Goal: Navigation & Orientation: Find specific page/section

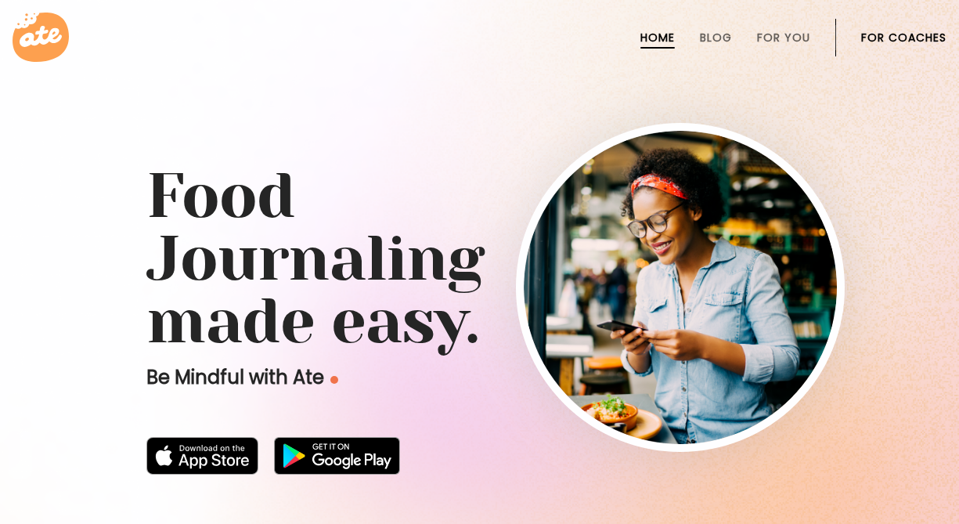
click at [906, 37] on link "For Coaches" at bounding box center [903, 37] width 85 height 13
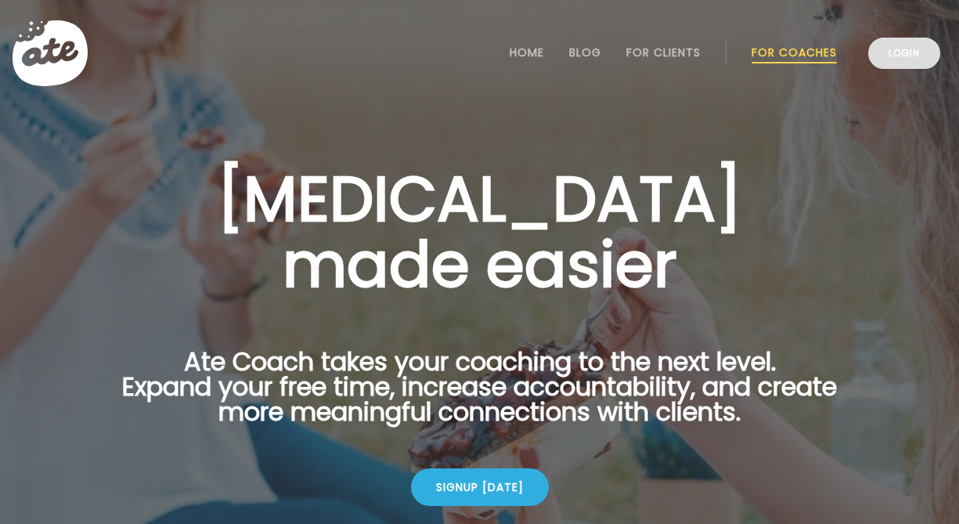
click at [892, 59] on link "Login" at bounding box center [904, 53] width 72 height 31
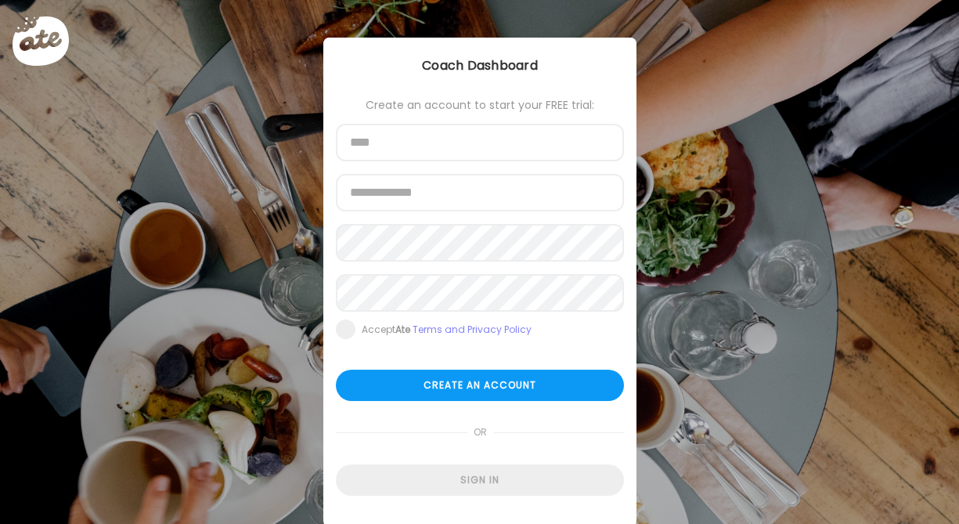
type input "**********"
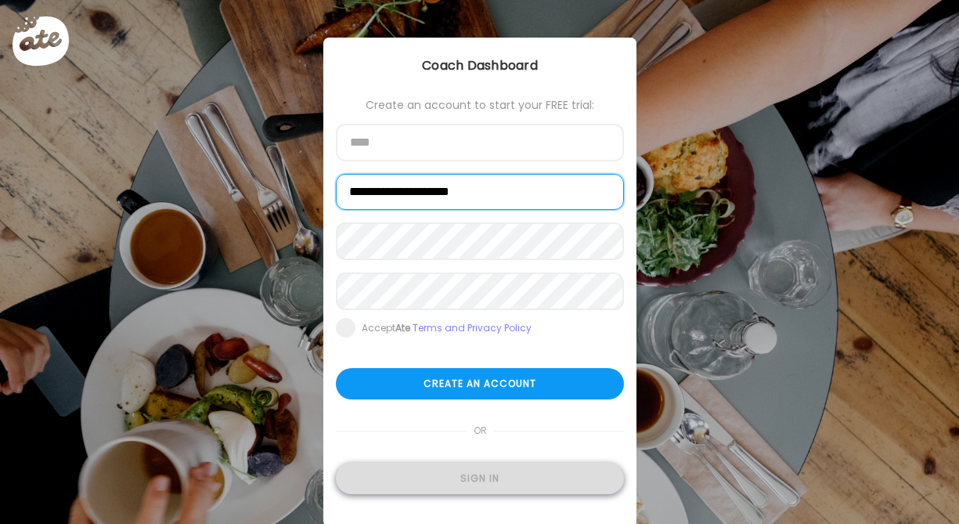
type input "**********"
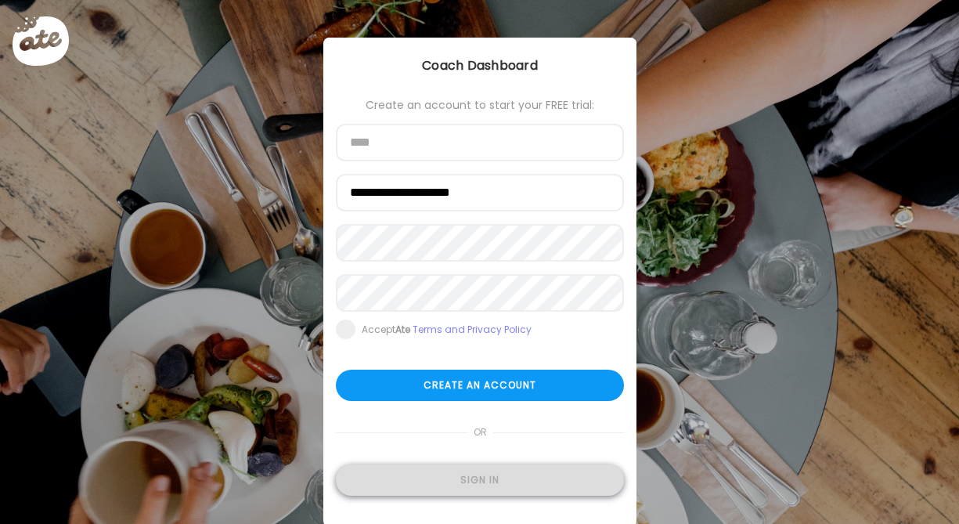
type input "**********"
click at [467, 477] on div "Sign in" at bounding box center [480, 479] width 288 height 31
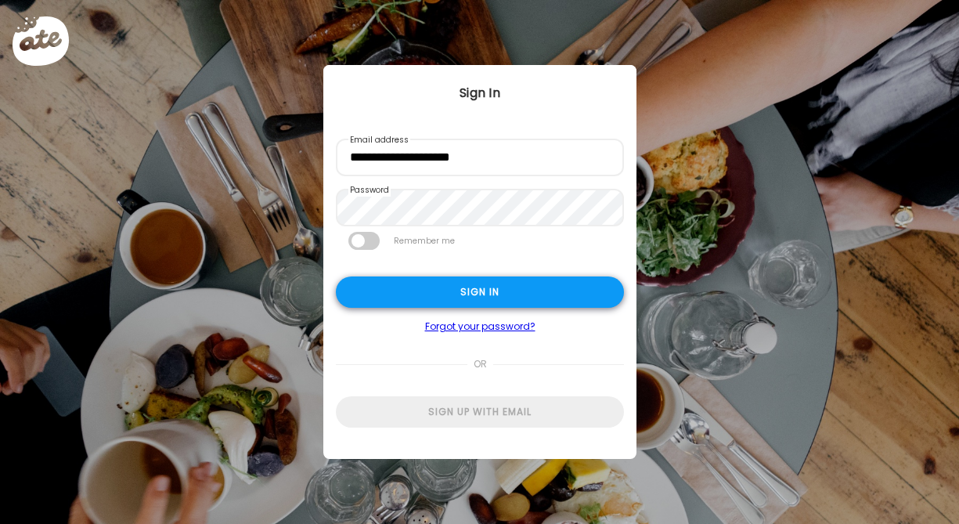
click at [521, 289] on div "Sign in" at bounding box center [480, 291] width 288 height 31
type input "**********"
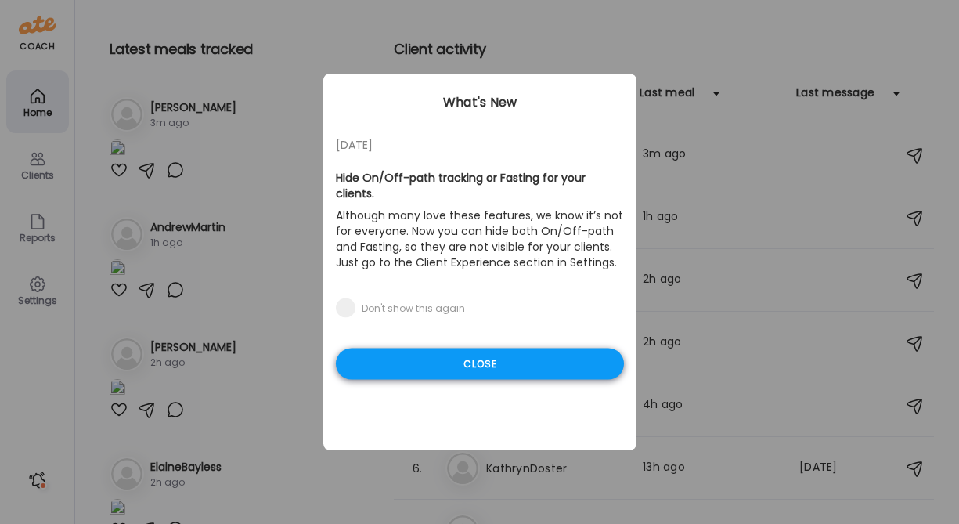
click at [448, 352] on div "Close" at bounding box center [480, 363] width 288 height 31
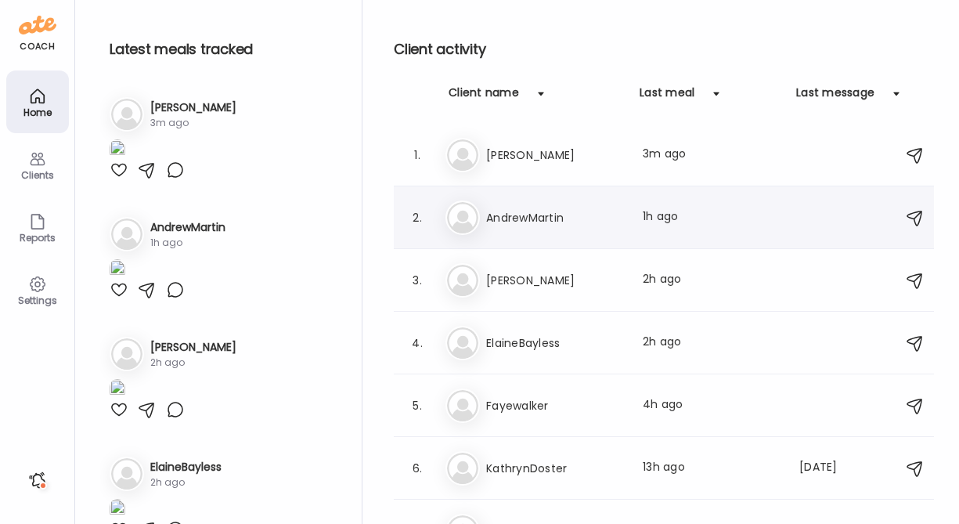
click at [531, 222] on h3 "AndrewMartin" at bounding box center [555, 217] width 138 height 19
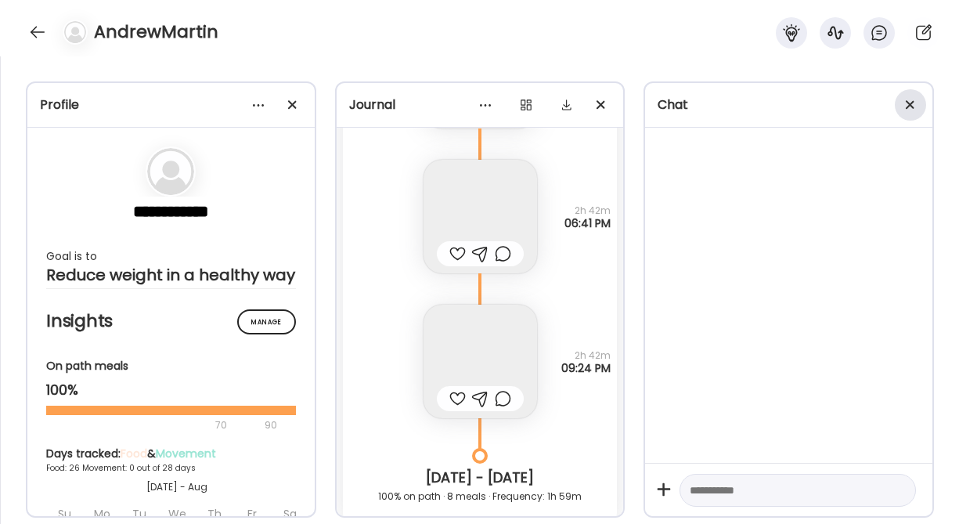
scroll to position [30818, 0]
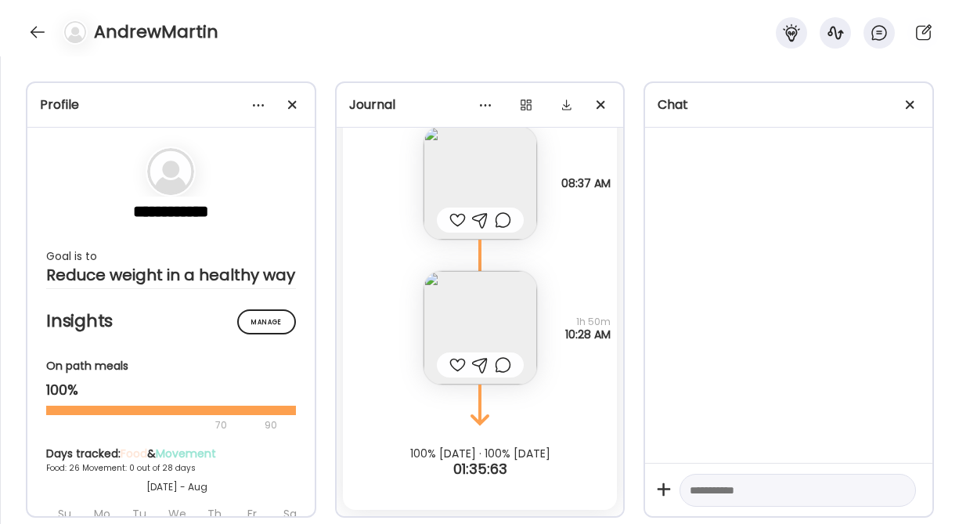
click at [911, 105] on span at bounding box center [910, 104] width 9 height 9
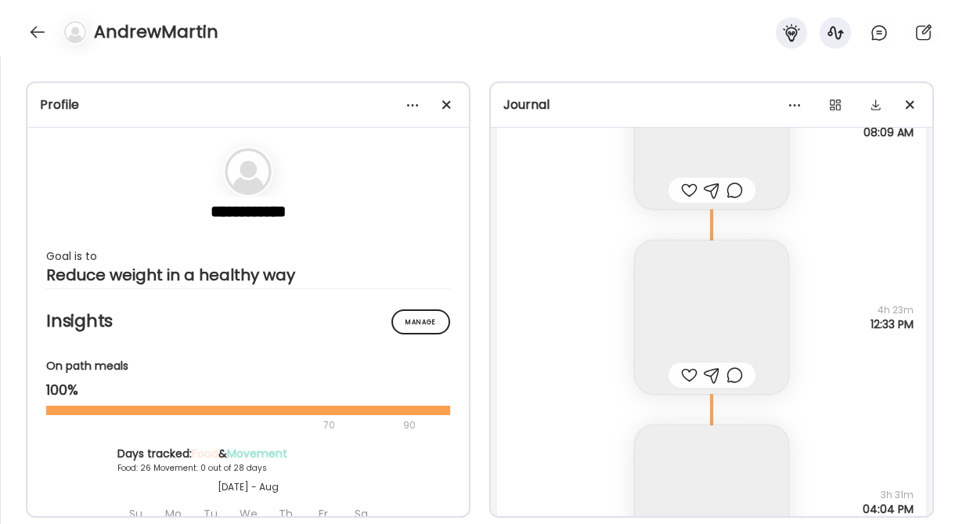
scroll to position [22210, 0]
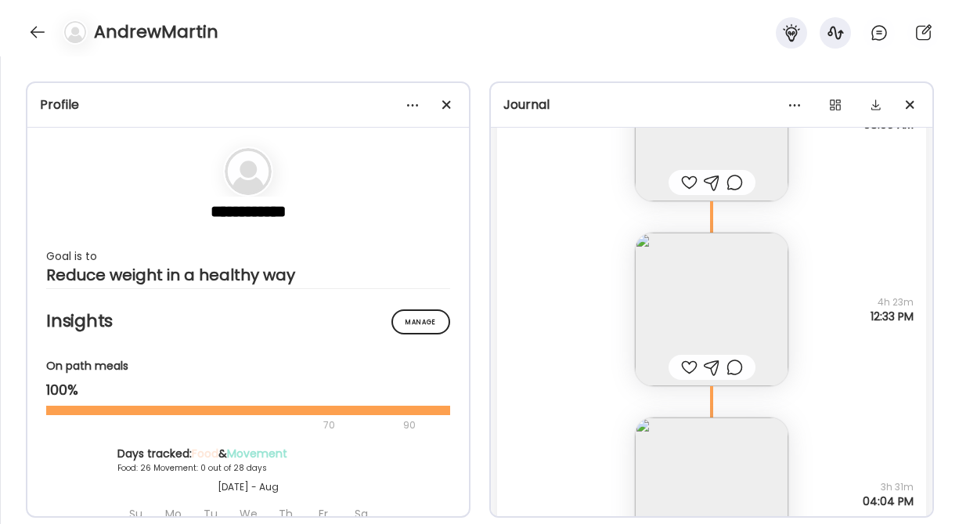
click at [663, 300] on img at bounding box center [711, 308] width 153 height 153
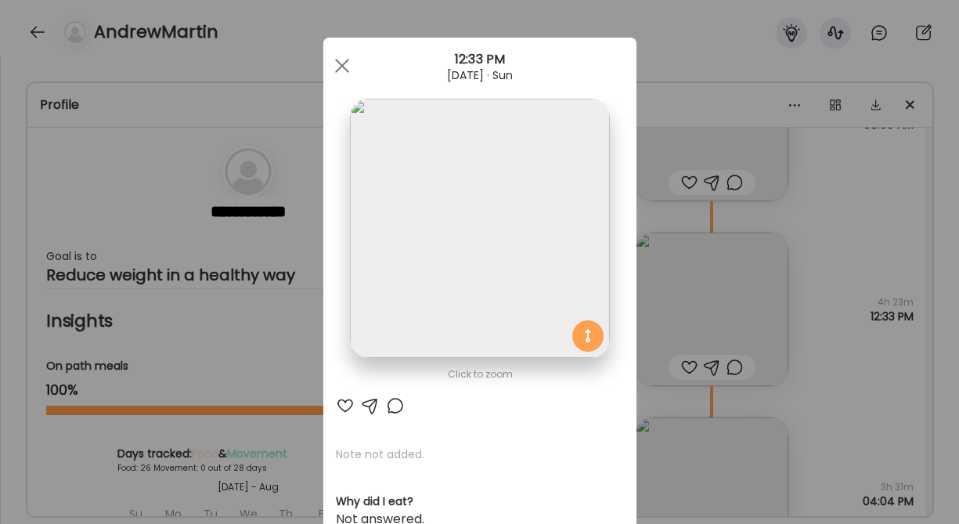
click at [523, 261] on img at bounding box center [479, 228] width 259 height 259
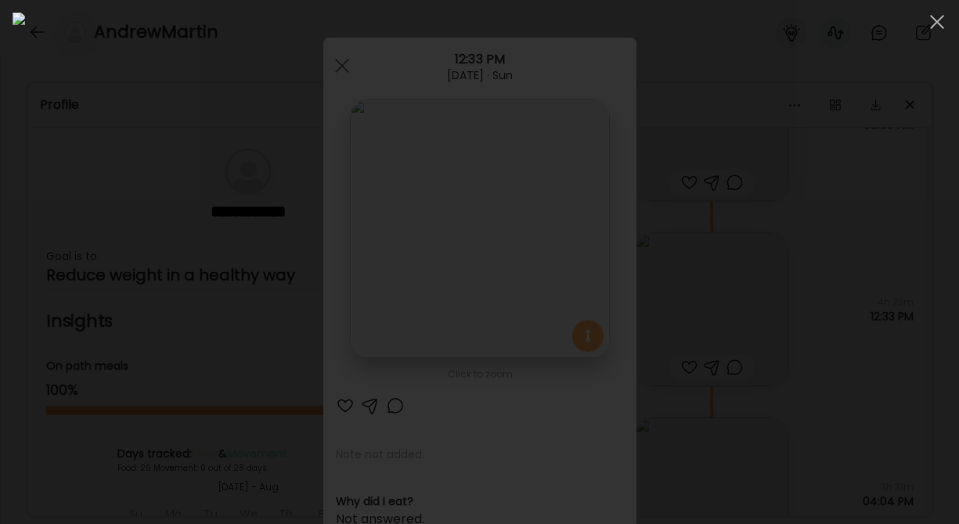
click at [764, 451] on div at bounding box center [480, 262] width 934 height 499
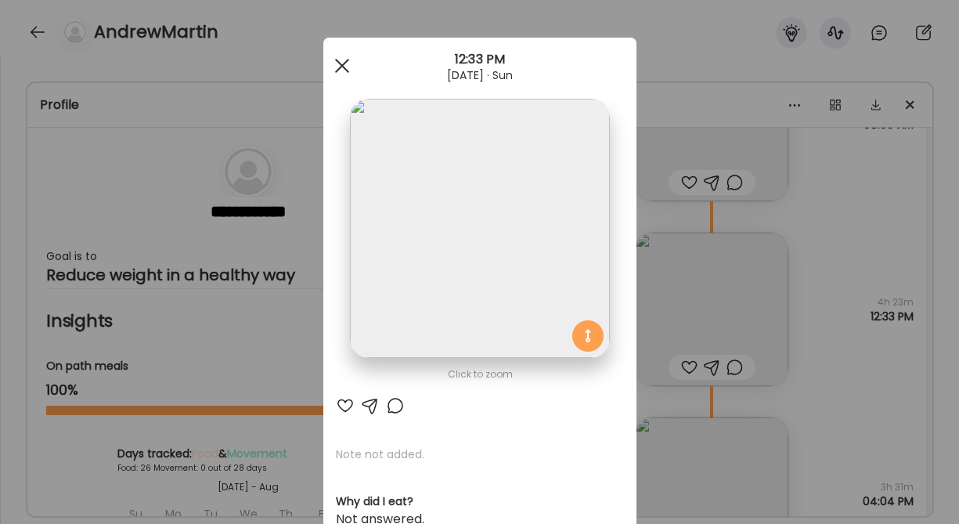
click at [334, 73] on div at bounding box center [341, 65] width 31 height 31
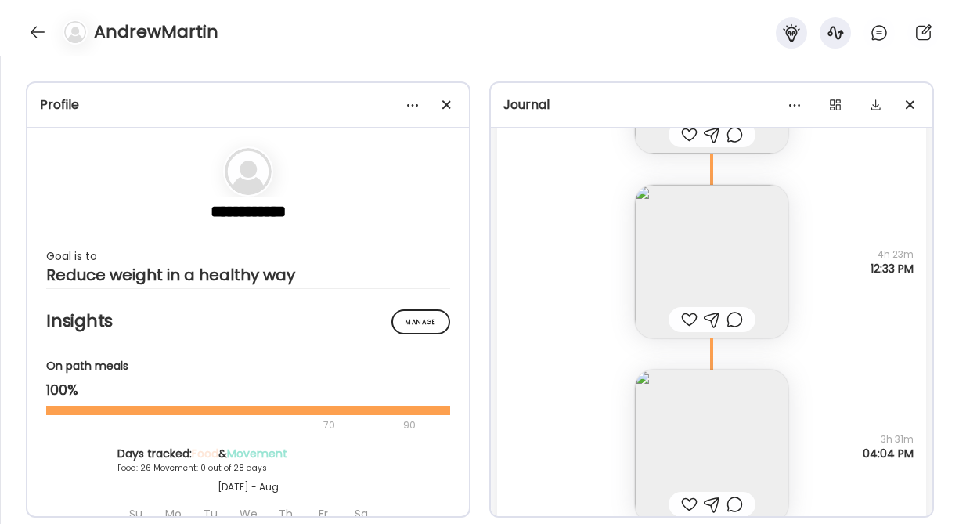
scroll to position [22259, 0]
click at [699, 278] on img at bounding box center [711, 260] width 153 height 153
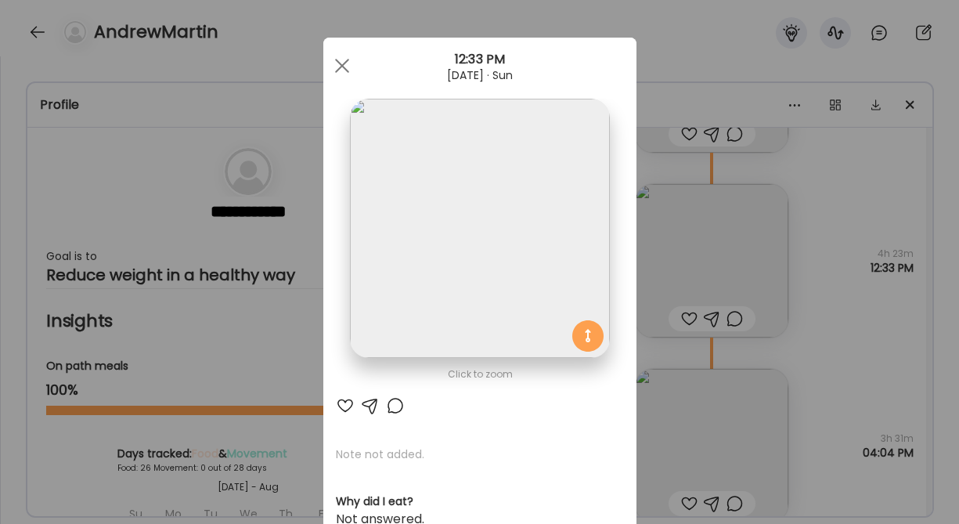
click at [501, 260] on img at bounding box center [479, 228] width 259 height 259
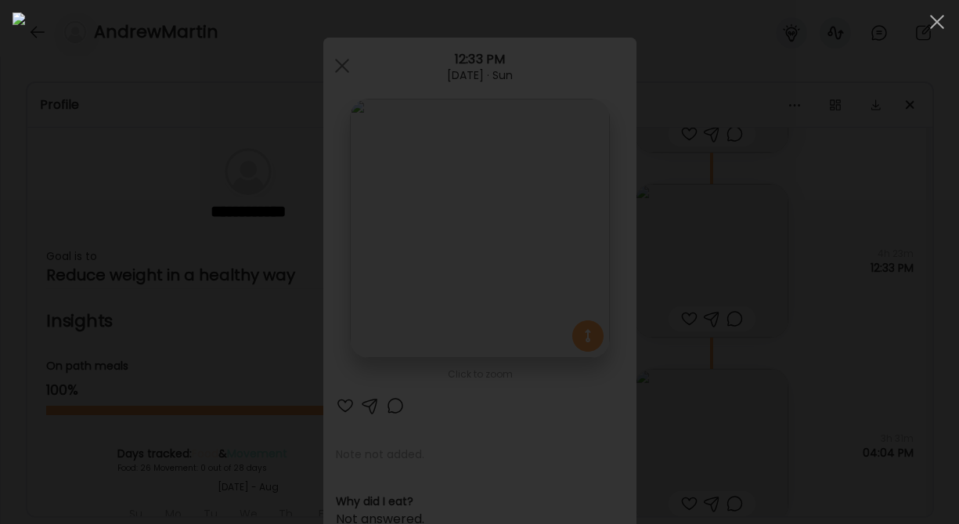
click at [834, 365] on div at bounding box center [480, 262] width 934 height 499
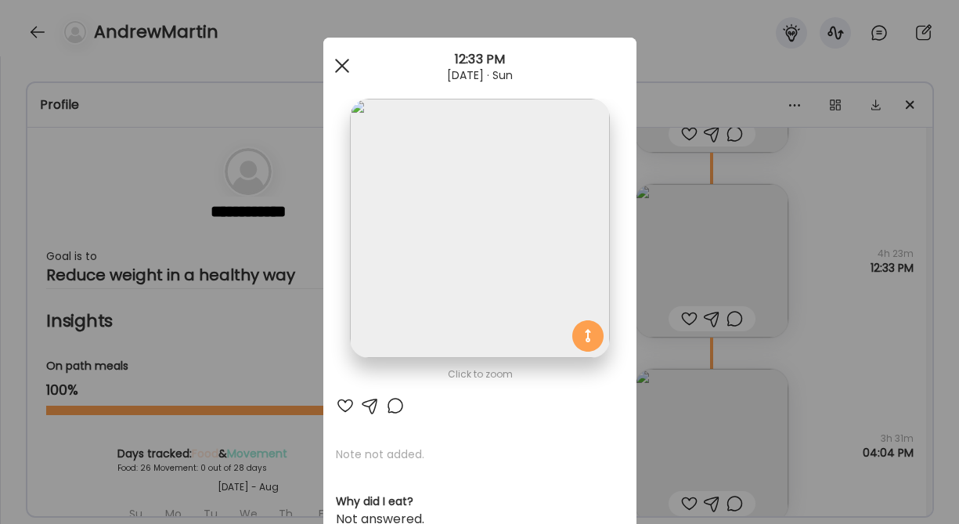
click at [333, 63] on div at bounding box center [341, 65] width 31 height 31
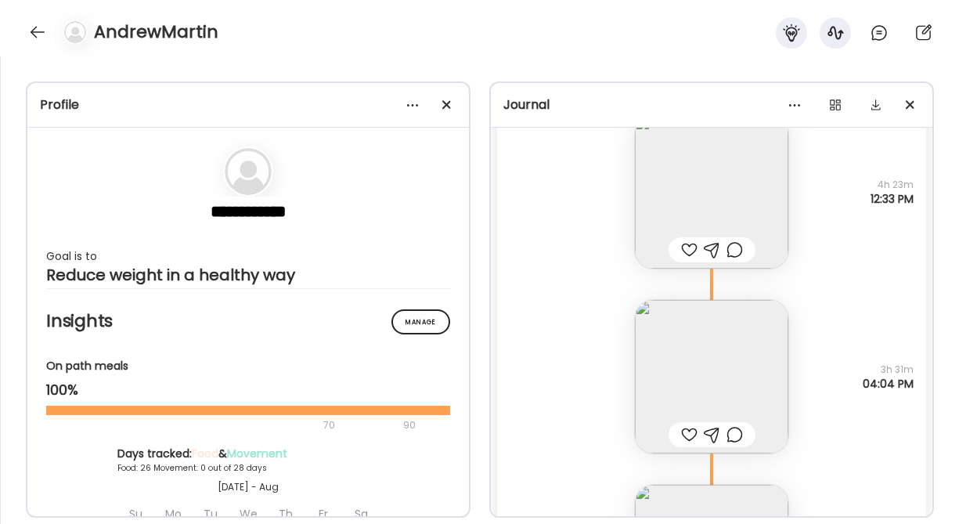
scroll to position [22331, 0]
click at [692, 357] on img at bounding box center [711, 373] width 153 height 153
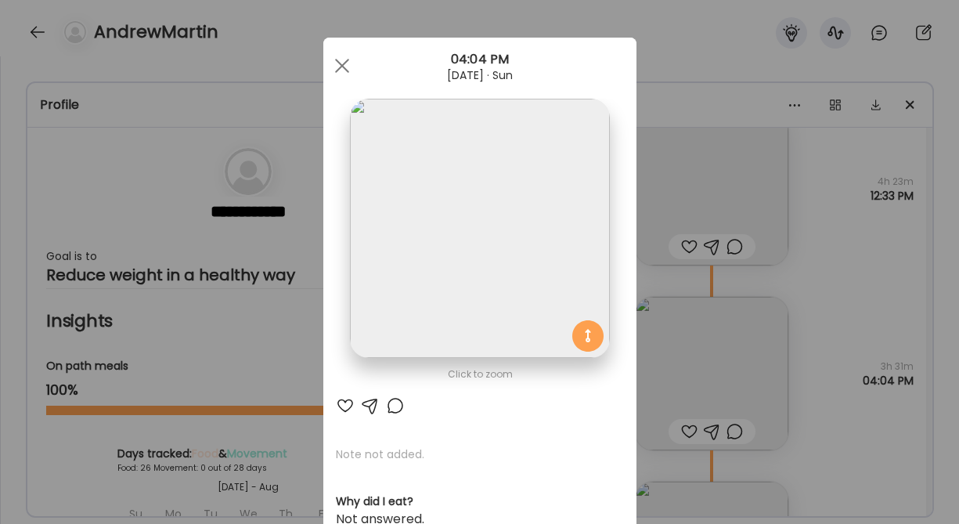
click at [501, 264] on img at bounding box center [479, 228] width 259 height 259
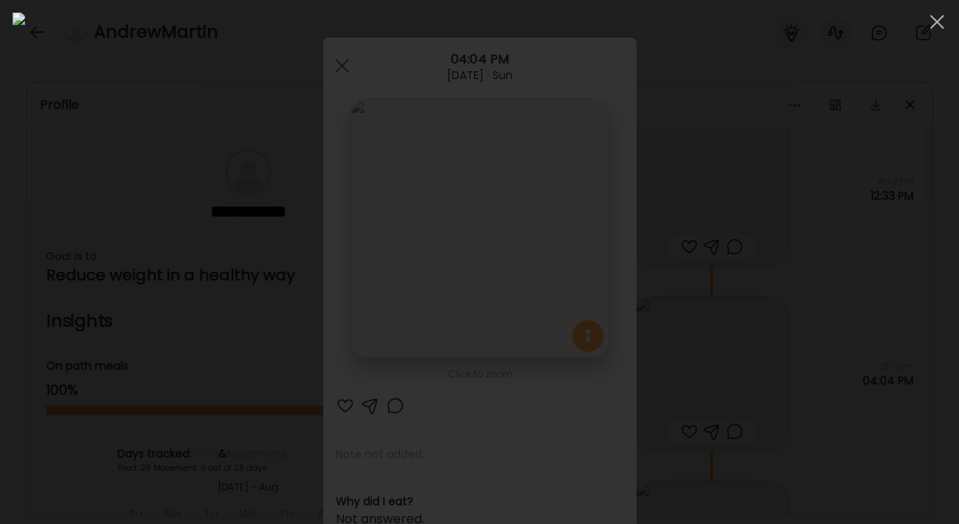
click at [827, 228] on div at bounding box center [480, 262] width 934 height 499
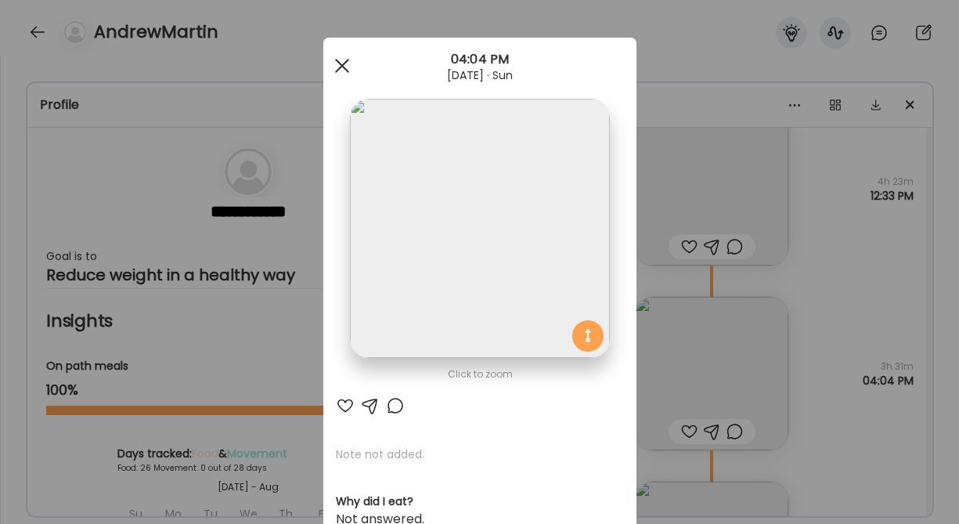
click at [344, 66] on div at bounding box center [341, 65] width 31 height 31
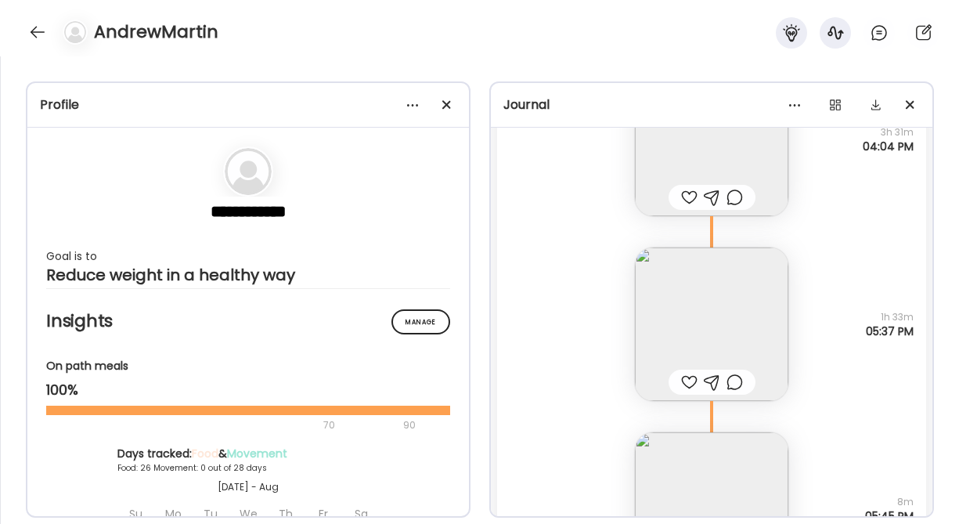
scroll to position [22504, 0]
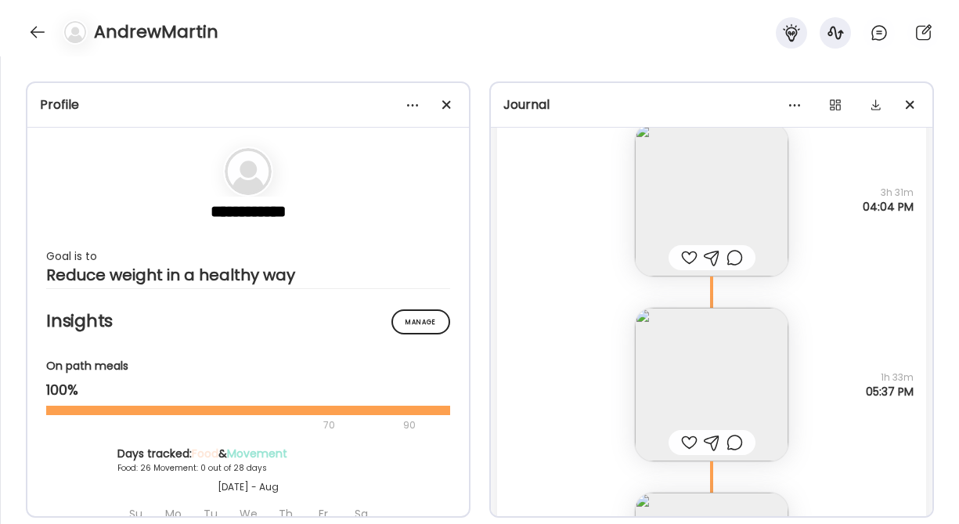
click at [709, 383] on img at bounding box center [711, 384] width 153 height 153
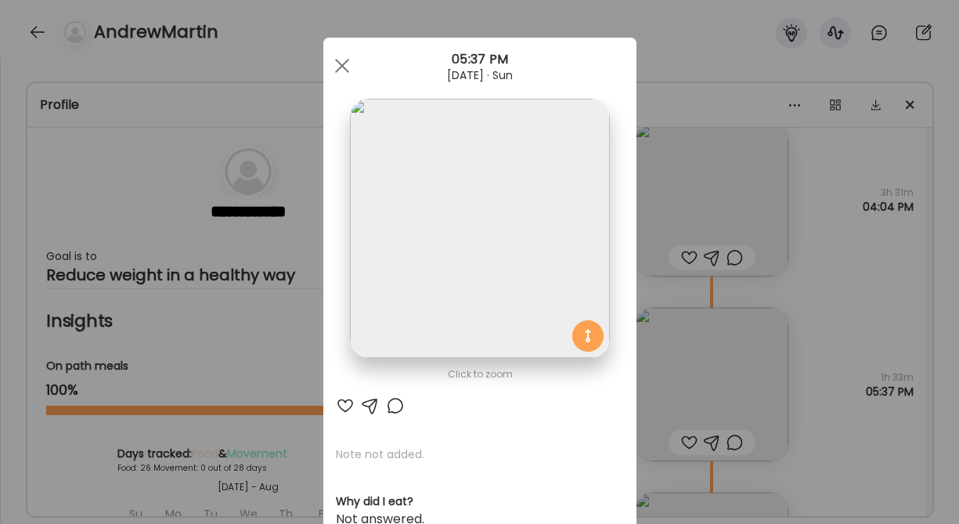
click at [506, 240] on img at bounding box center [479, 228] width 259 height 259
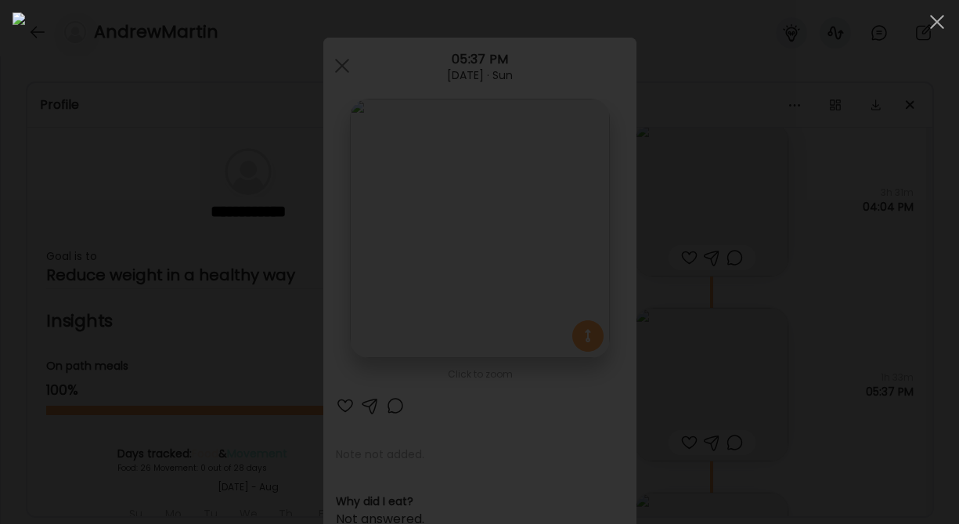
click at [834, 317] on div at bounding box center [480, 262] width 934 height 499
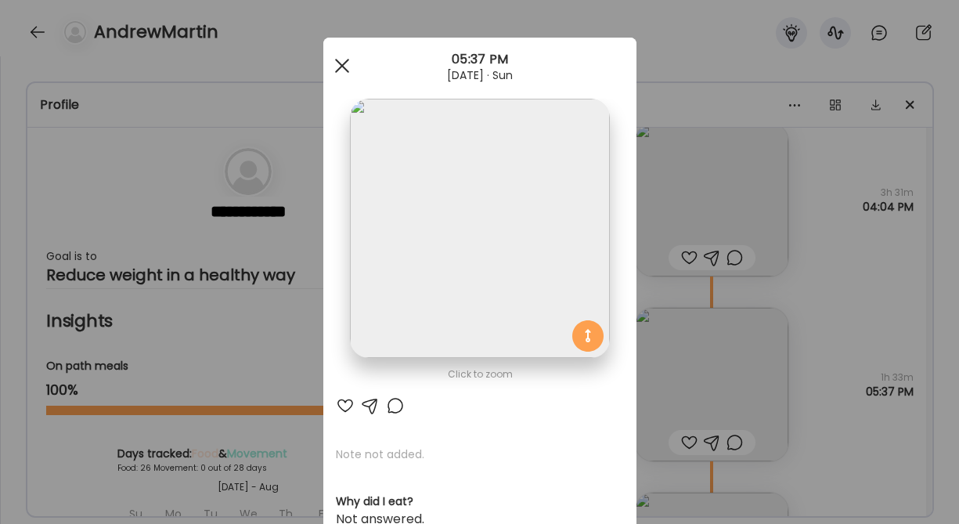
click at [343, 63] on span at bounding box center [341, 66] width 14 height 14
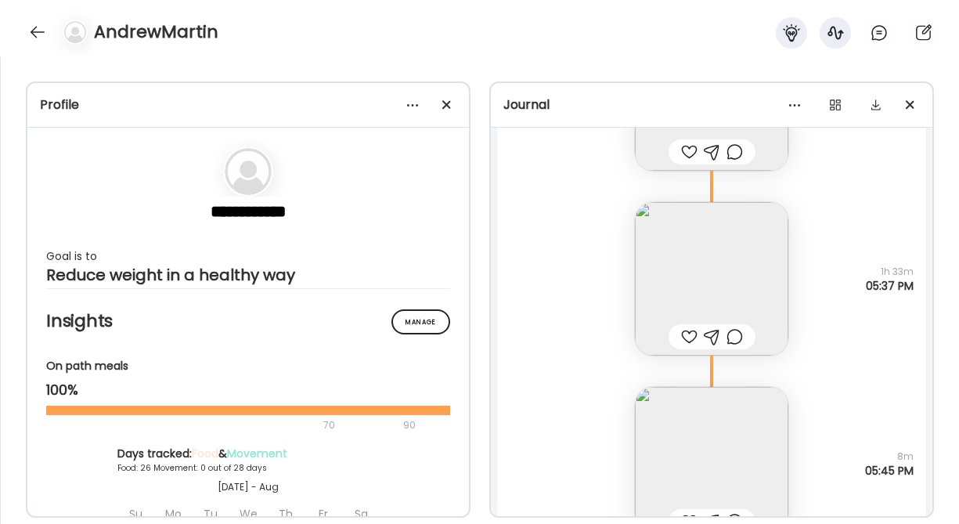
scroll to position [22691, 0]
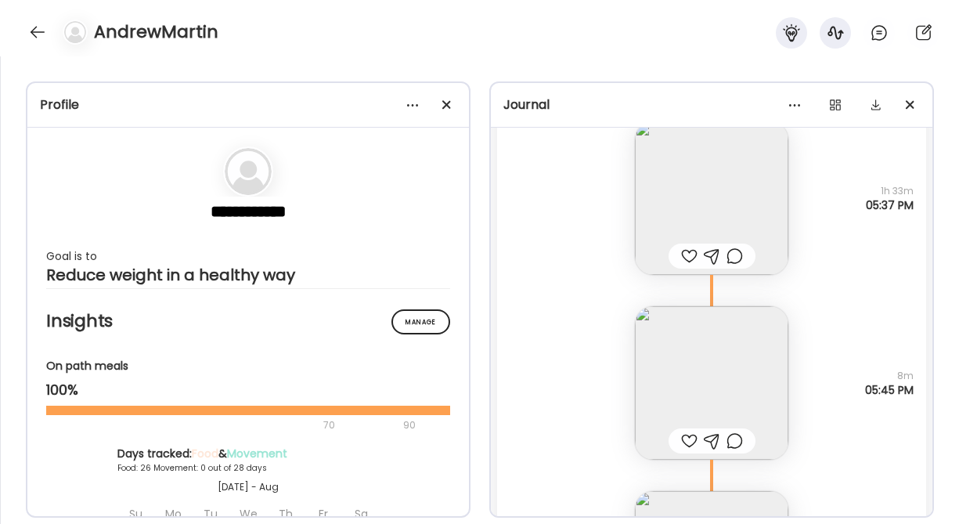
click at [703, 389] on img at bounding box center [711, 382] width 153 height 153
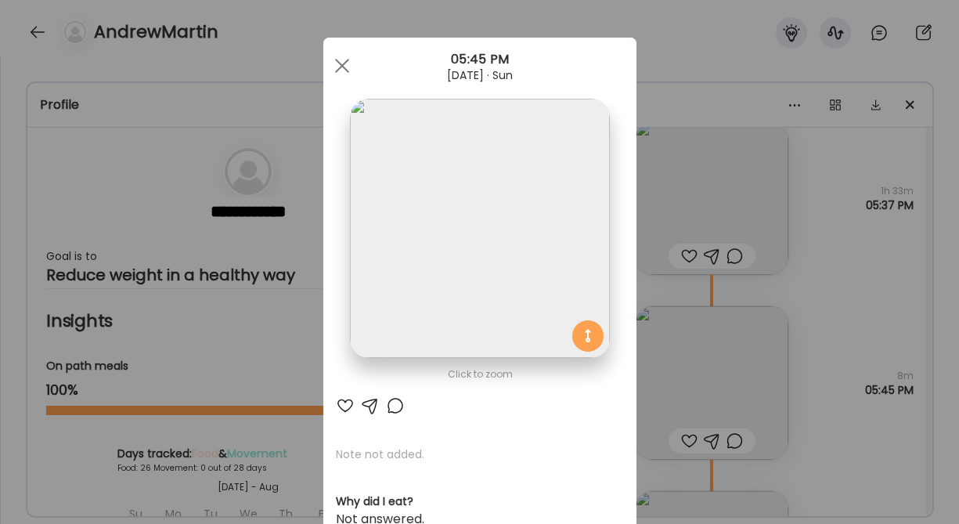
click at [470, 243] on img at bounding box center [479, 228] width 259 height 259
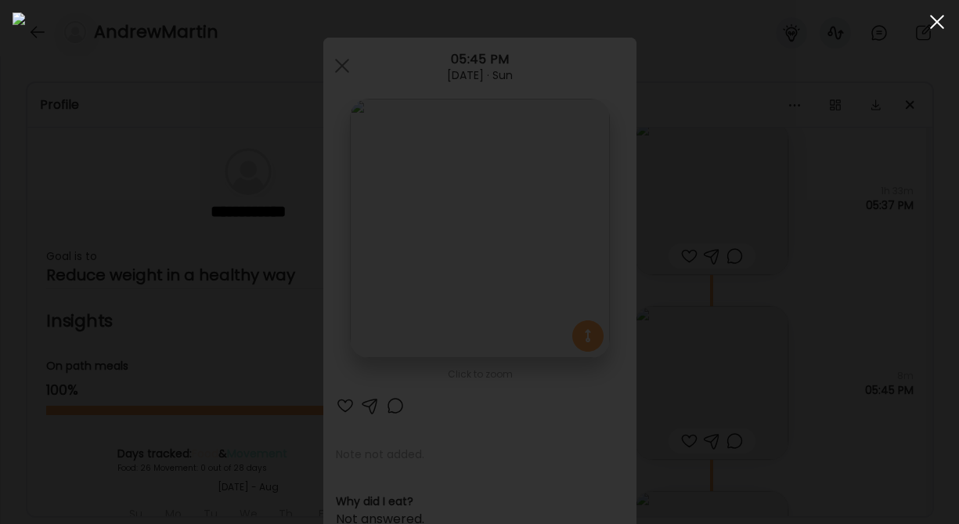
click at [943, 25] on div at bounding box center [936, 21] width 31 height 31
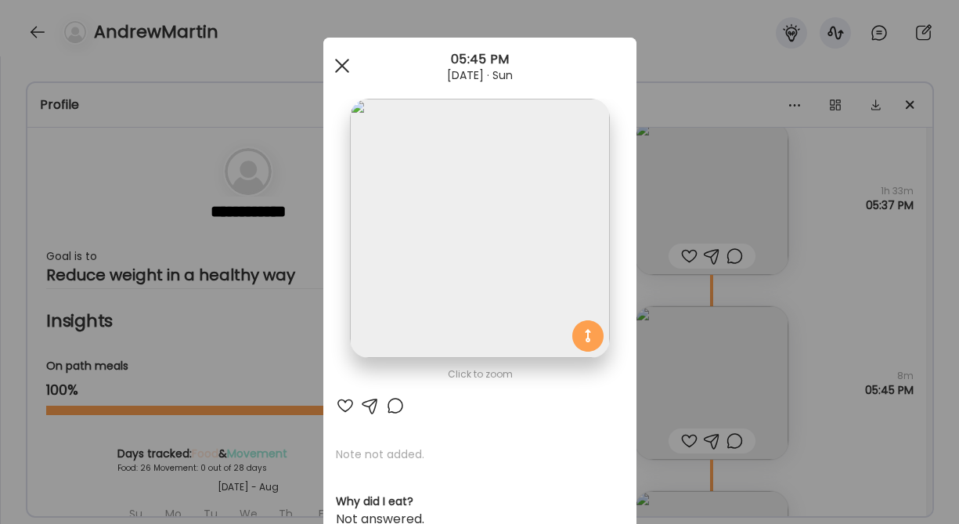
click at [341, 67] on span at bounding box center [341, 66] width 14 height 14
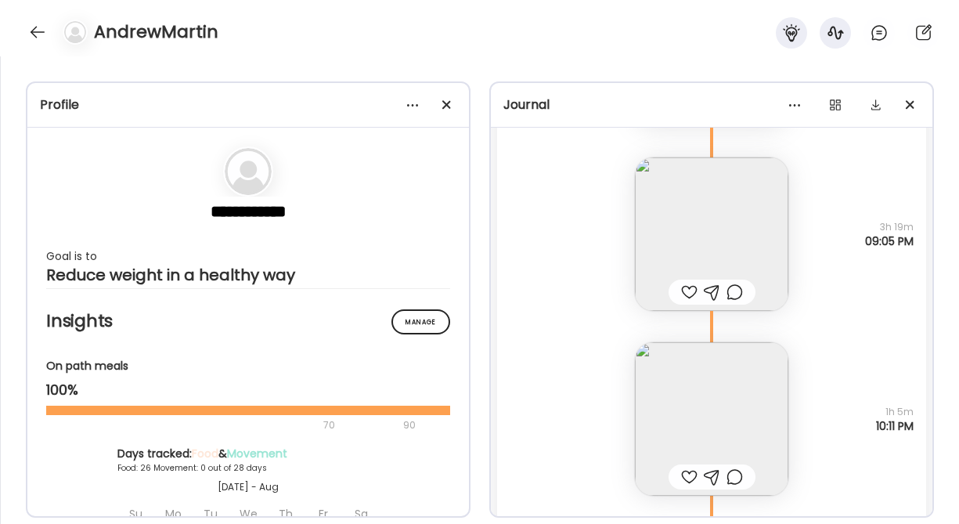
scroll to position [23064, 0]
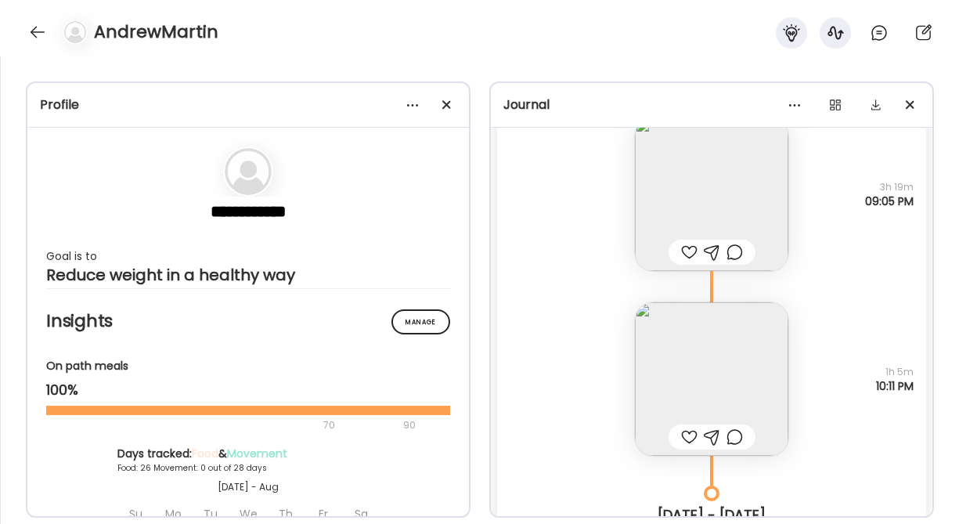
click at [709, 197] on img at bounding box center [711, 193] width 153 height 153
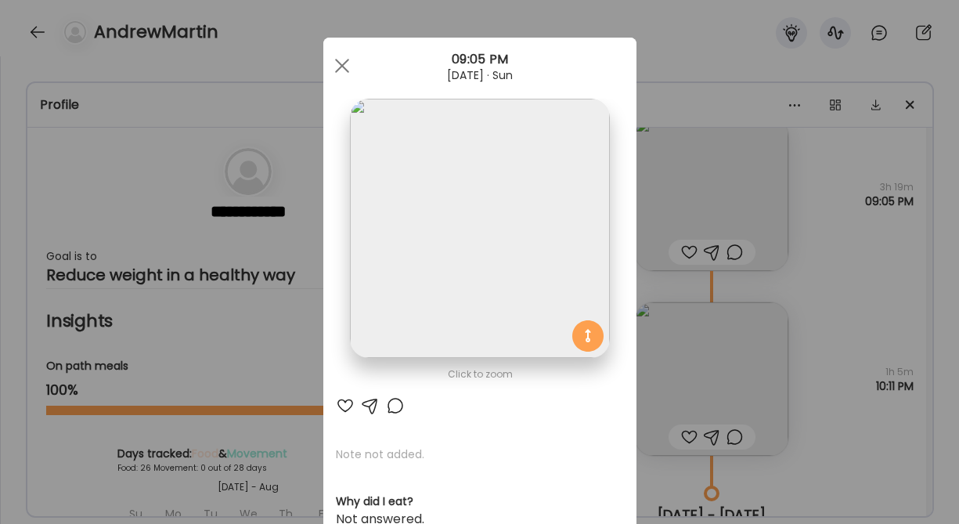
click at [534, 225] on img at bounding box center [479, 228] width 259 height 259
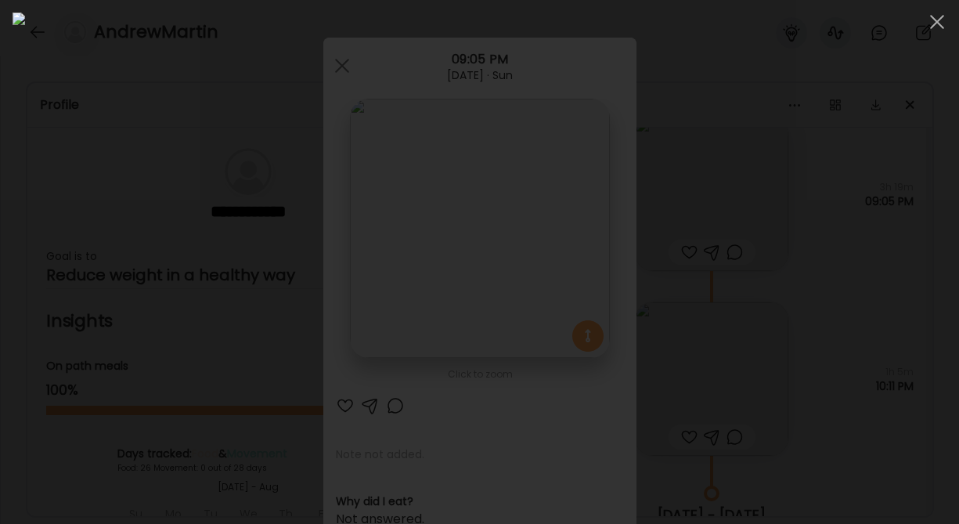
click at [842, 299] on div at bounding box center [480, 262] width 934 height 499
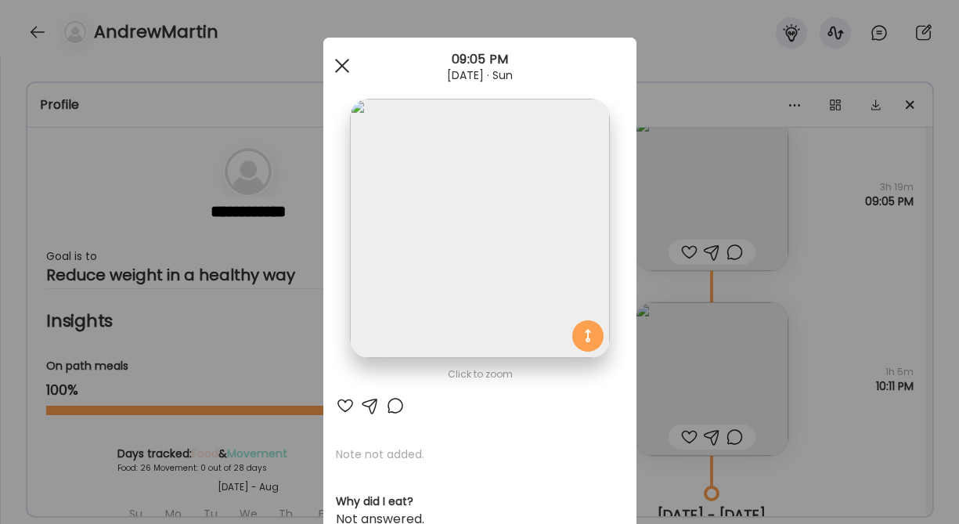
click at [344, 62] on span at bounding box center [341, 66] width 14 height 14
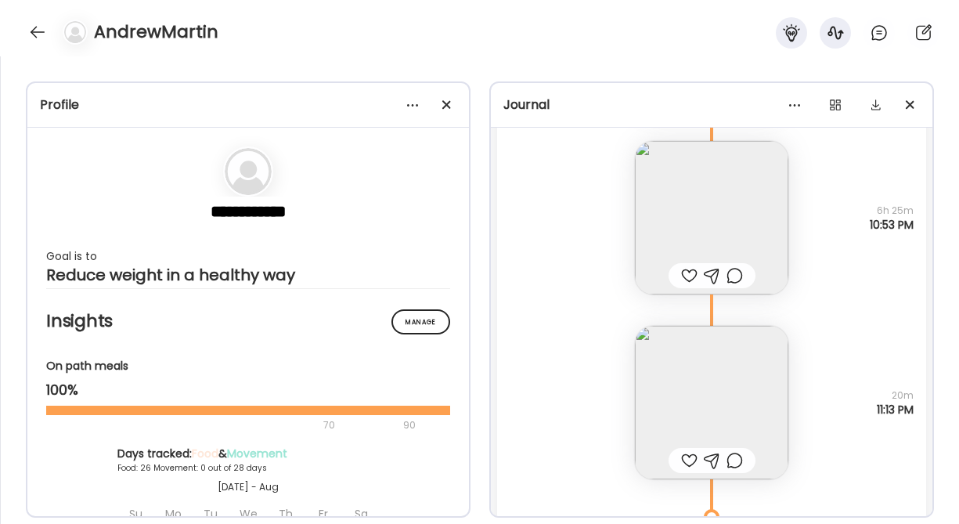
scroll to position [31051, 0]
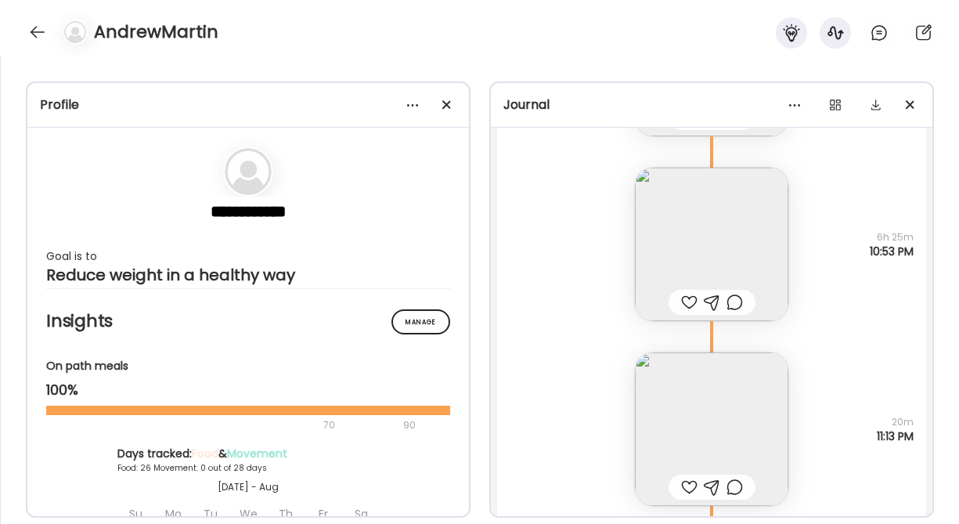
click at [739, 246] on img at bounding box center [711, 244] width 153 height 153
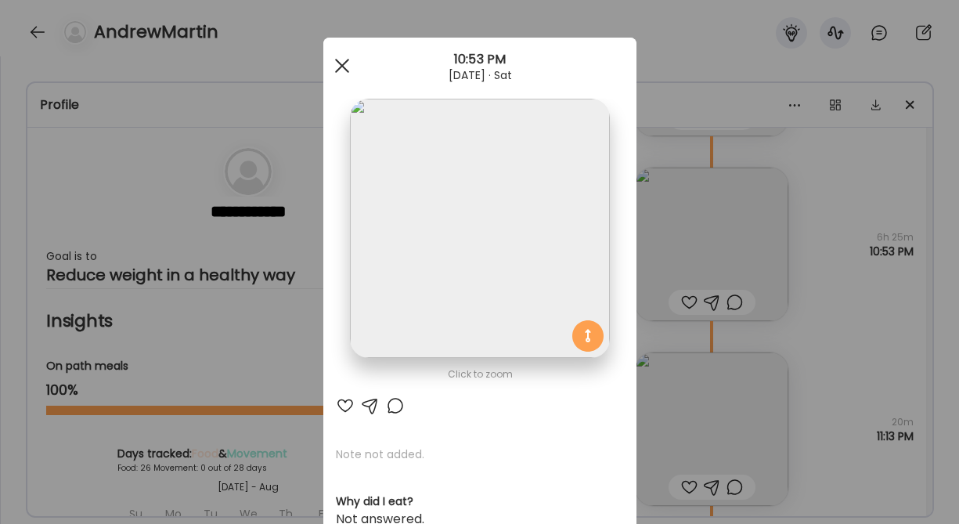
click at [336, 69] on span at bounding box center [341, 66] width 14 height 14
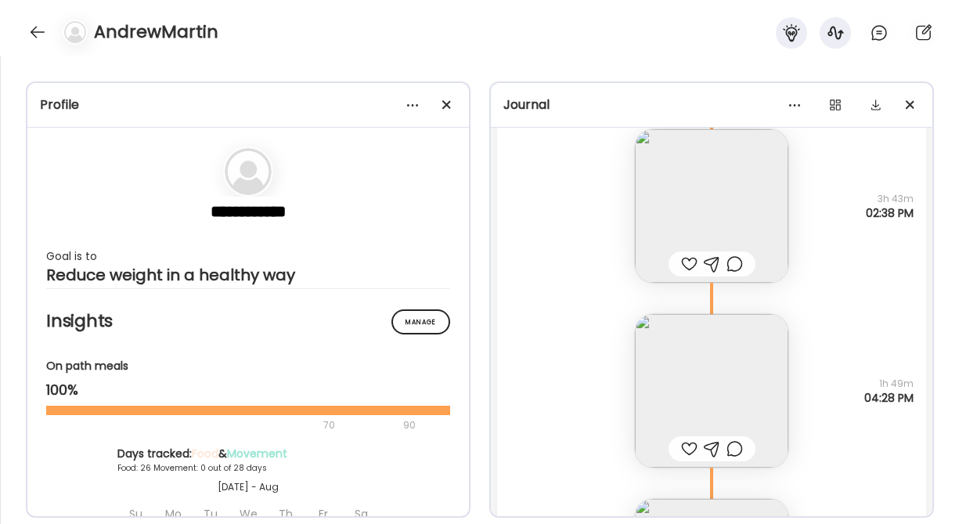
scroll to position [30721, 0]
click at [707, 384] on img at bounding box center [711, 389] width 153 height 153
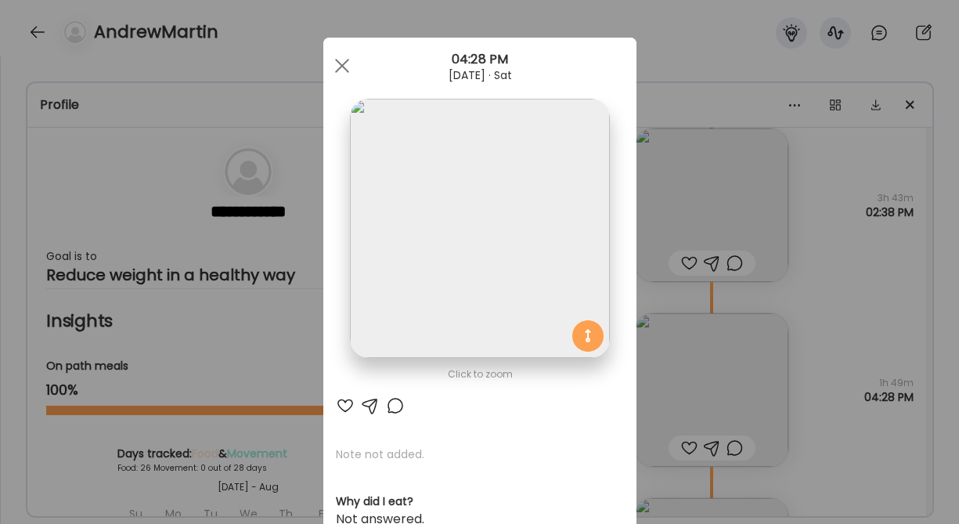
click at [445, 274] on img at bounding box center [479, 228] width 259 height 259
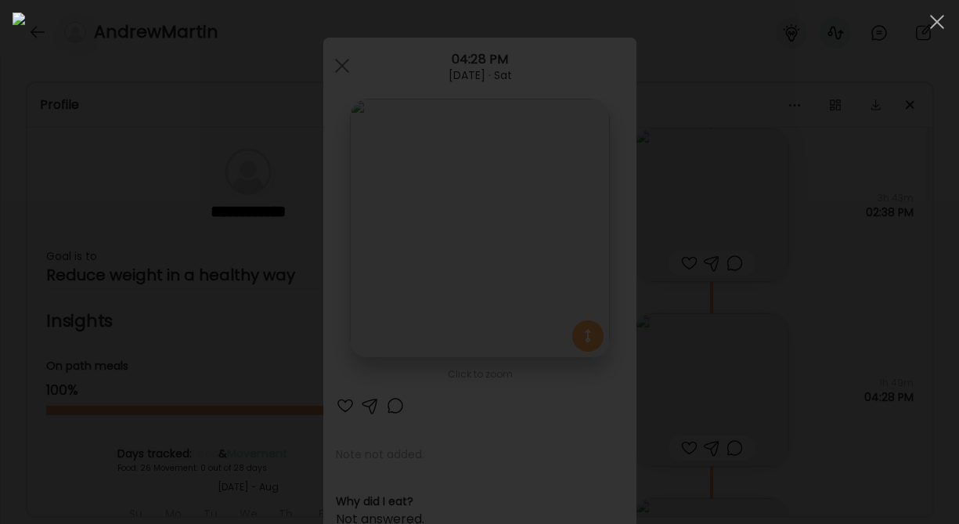
click at [854, 286] on div at bounding box center [480, 262] width 934 height 499
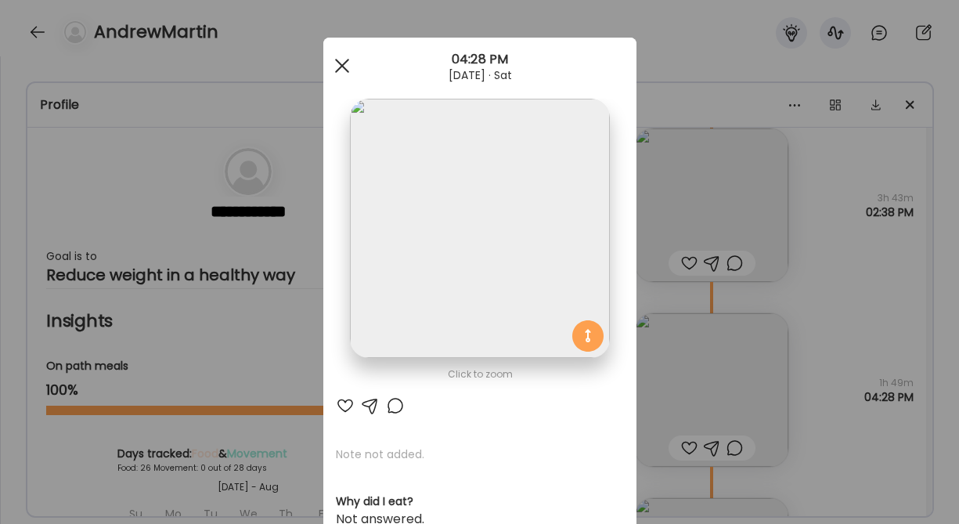
click at [346, 59] on span at bounding box center [341, 66] width 14 height 14
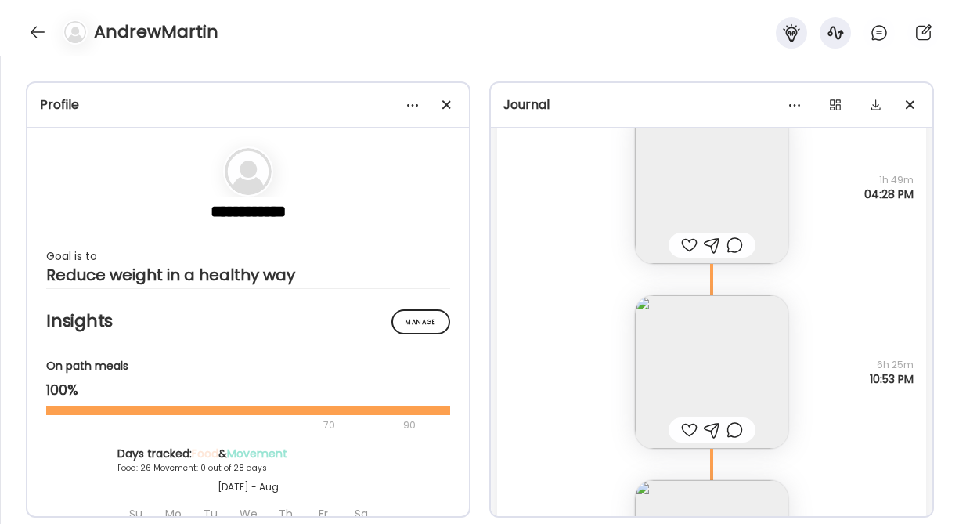
scroll to position [30918, 0]
click at [716, 205] on img at bounding box center [711, 192] width 153 height 153
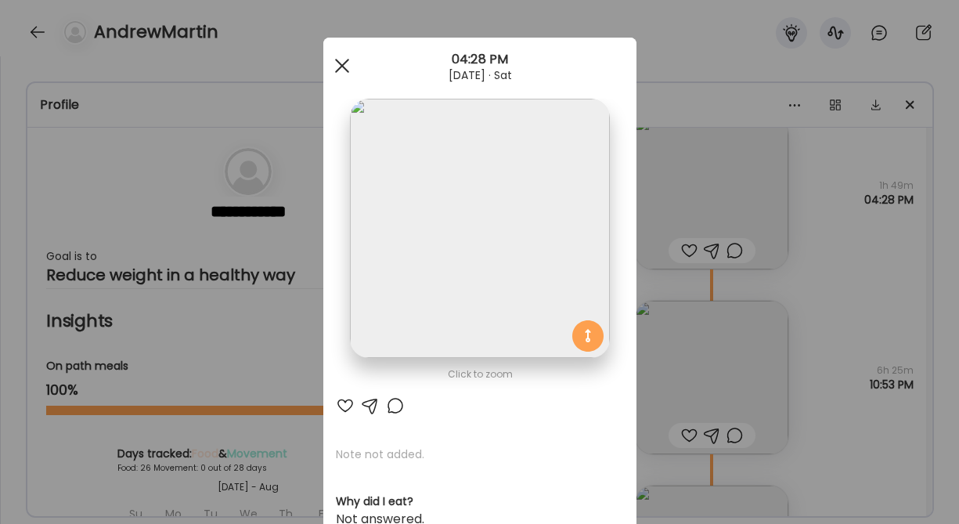
click at [347, 71] on span at bounding box center [341, 66] width 14 height 14
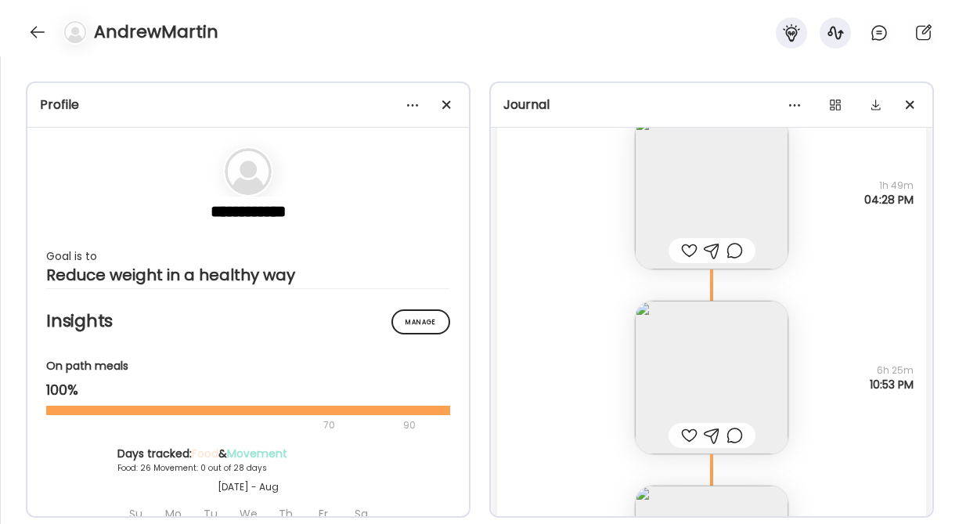
scroll to position [30845, 0]
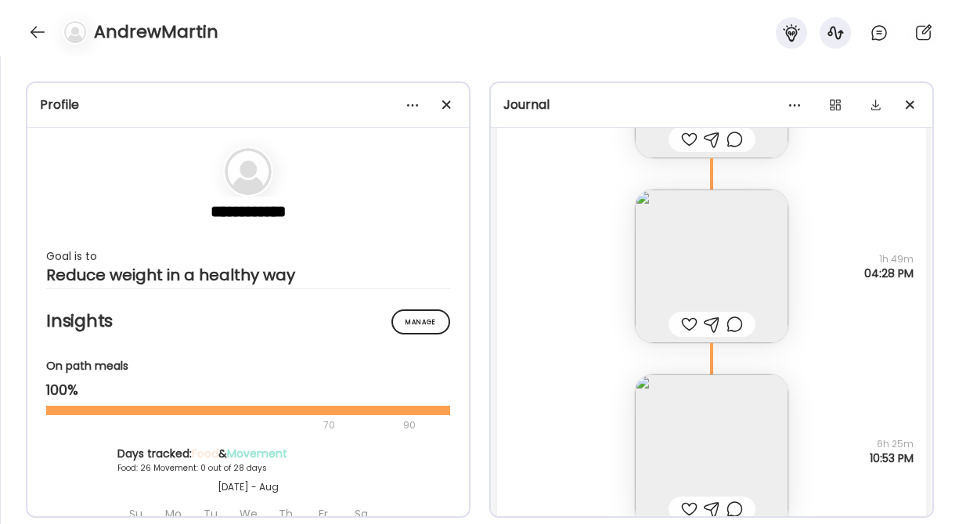
click at [675, 272] on img at bounding box center [711, 265] width 153 height 153
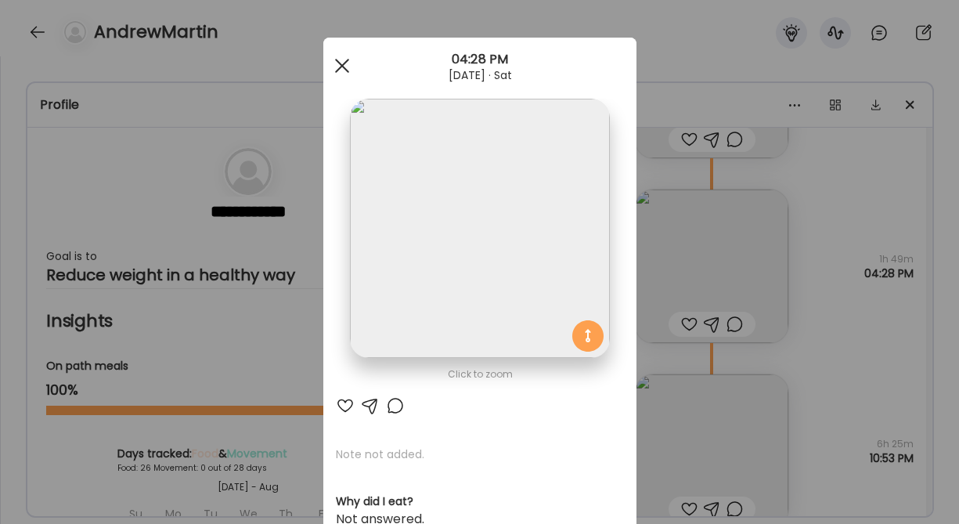
click at [338, 65] on div at bounding box center [341, 65] width 31 height 31
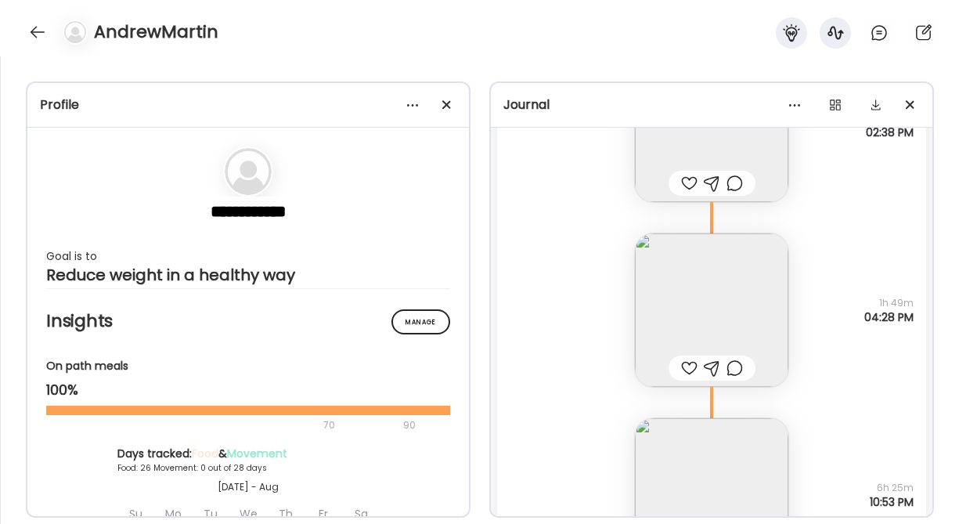
scroll to position [30796, 0]
click at [708, 303] on img at bounding box center [711, 314] width 153 height 153
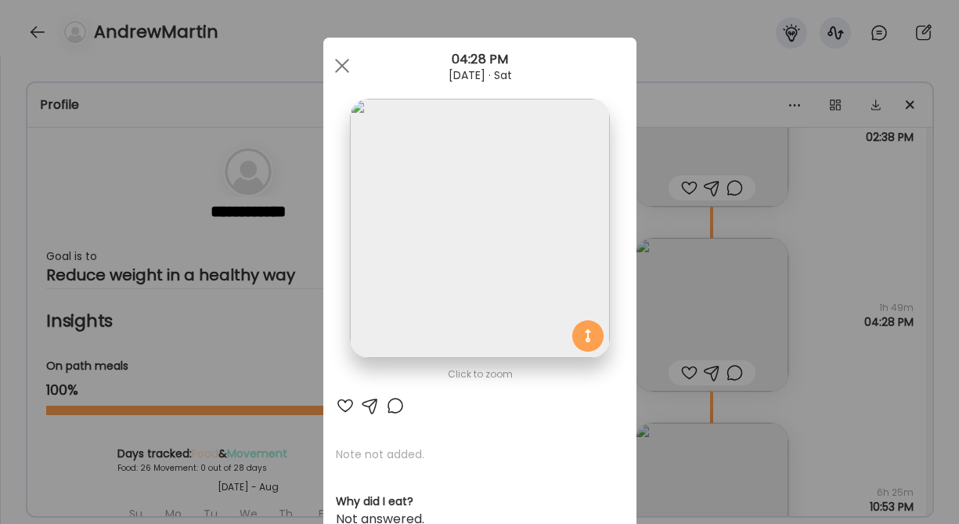
click at [467, 272] on img at bounding box center [479, 228] width 259 height 259
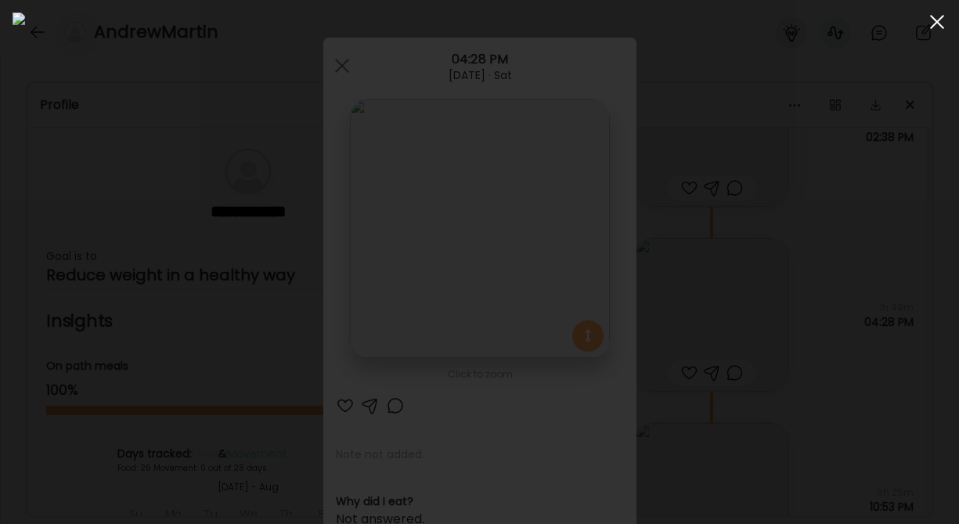
click at [938, 25] on div at bounding box center [936, 21] width 31 height 31
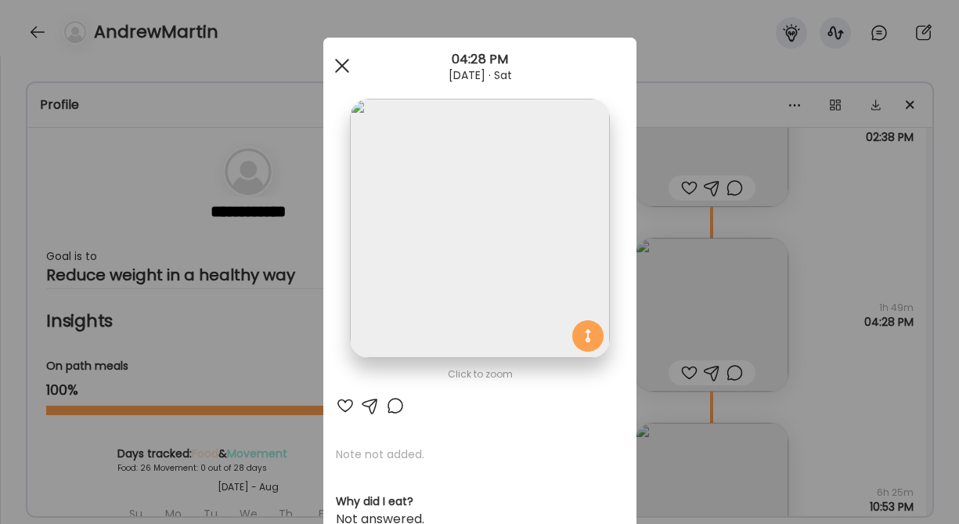
click at [347, 67] on div at bounding box center [341, 65] width 31 height 31
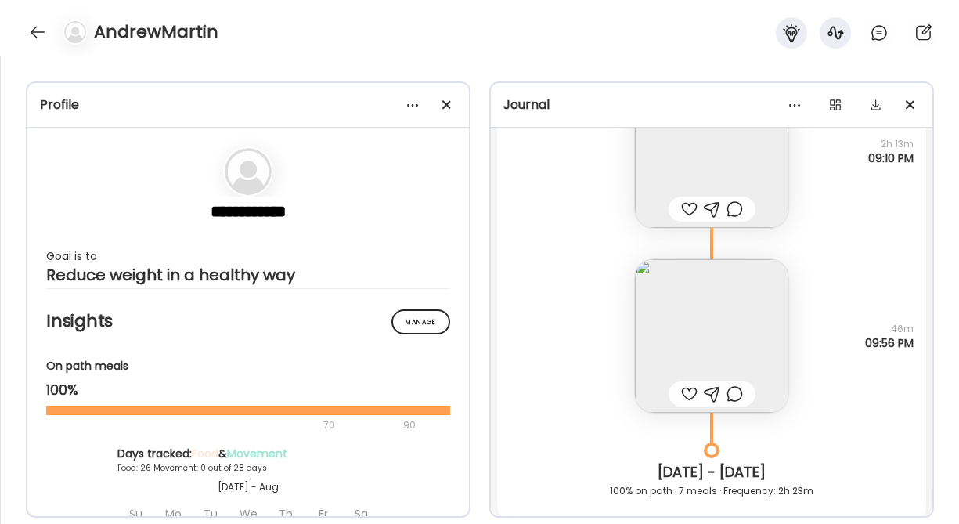
scroll to position [29012, 0]
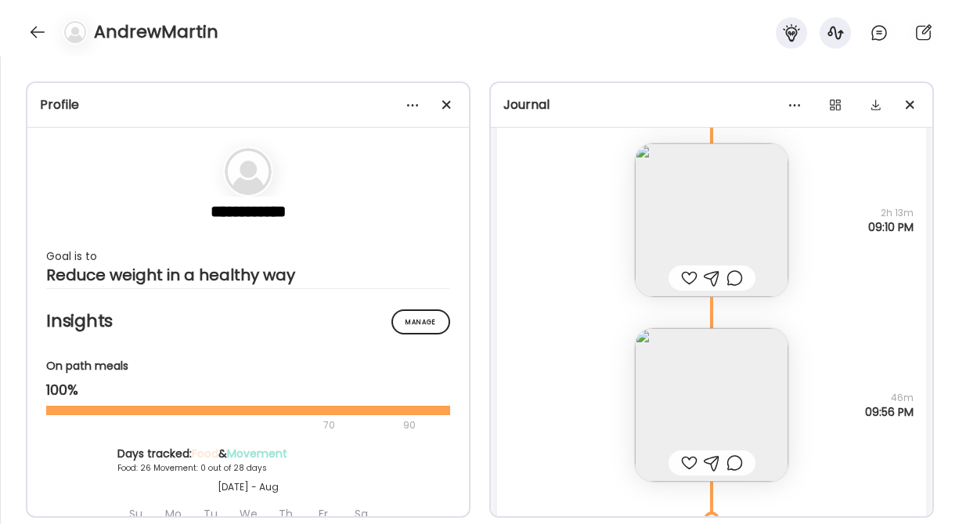
click at [683, 406] on img at bounding box center [711, 404] width 153 height 153
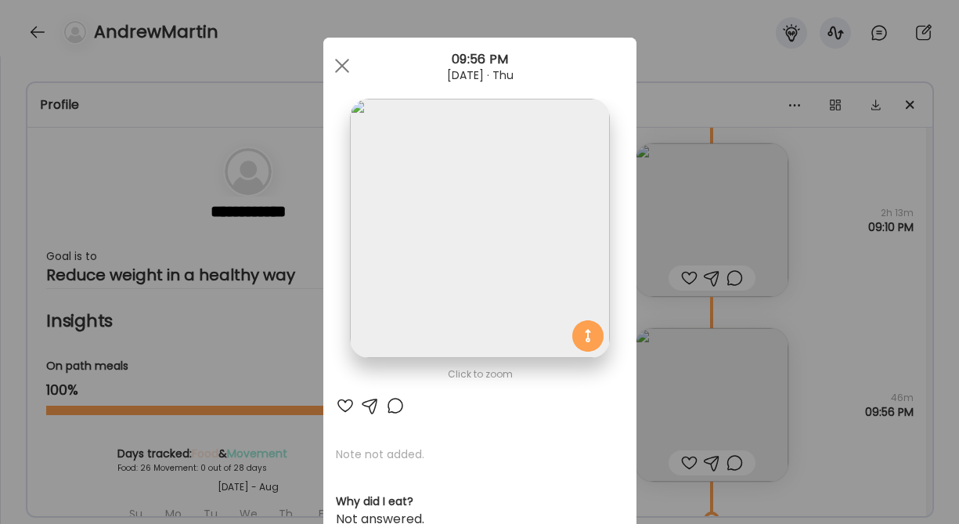
click at [510, 280] on img at bounding box center [479, 228] width 259 height 259
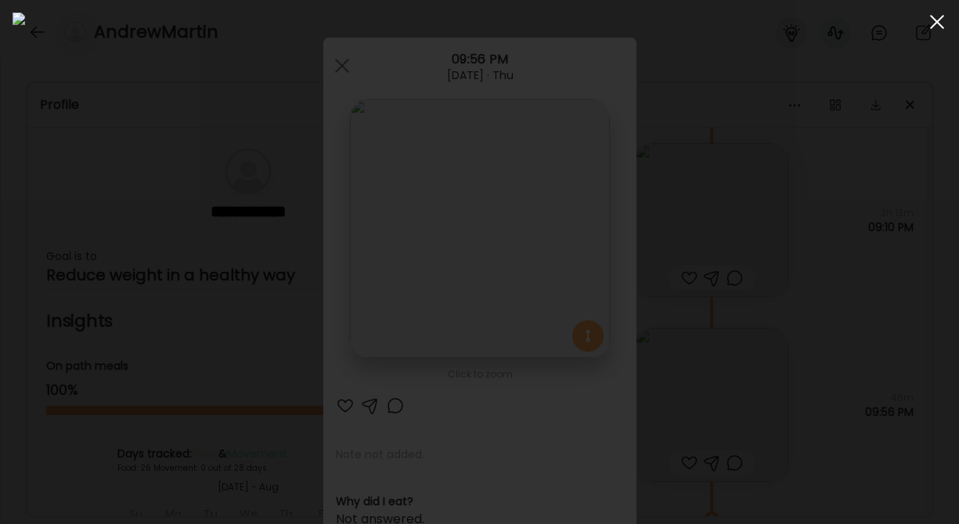
click at [934, 19] on span at bounding box center [937, 22] width 14 height 14
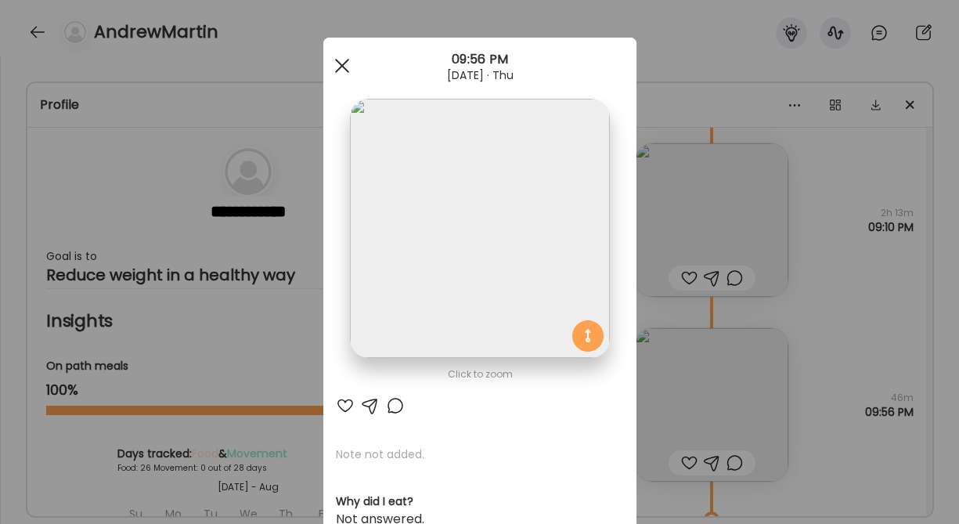
click at [345, 67] on div at bounding box center [341, 65] width 31 height 31
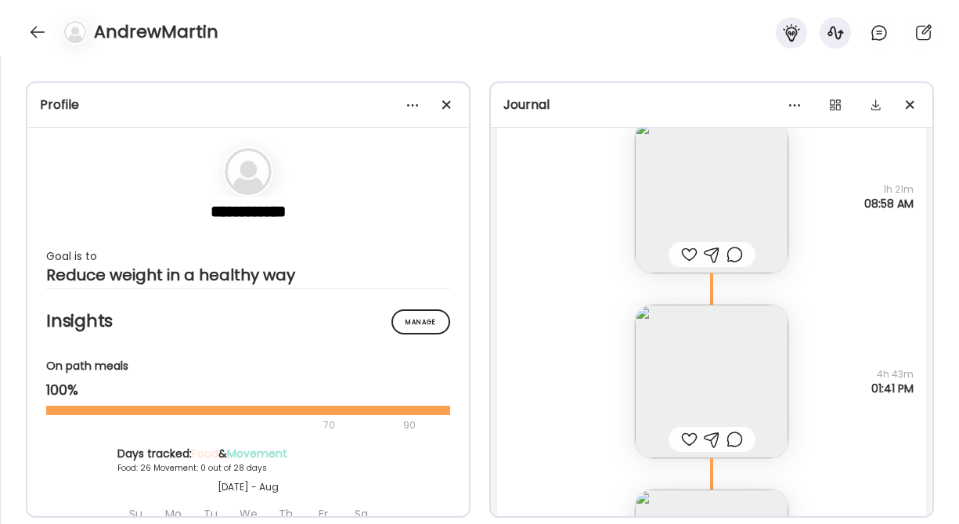
scroll to position [28333, 0]
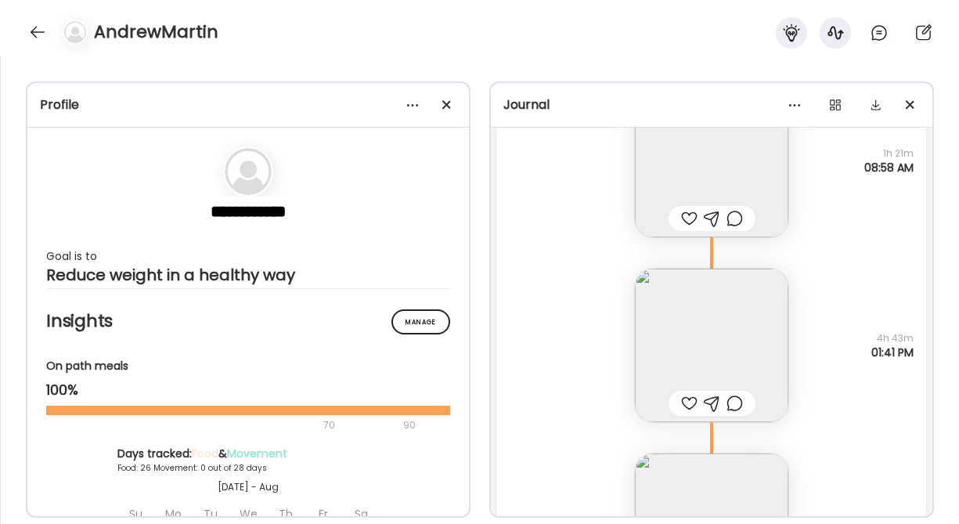
click at [712, 302] on img at bounding box center [711, 344] width 153 height 153
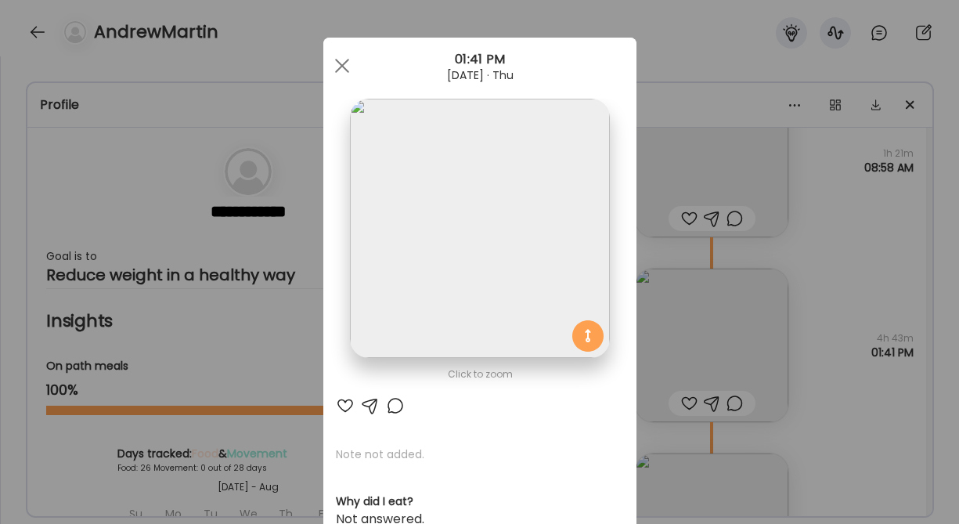
click at [503, 245] on img at bounding box center [479, 228] width 259 height 259
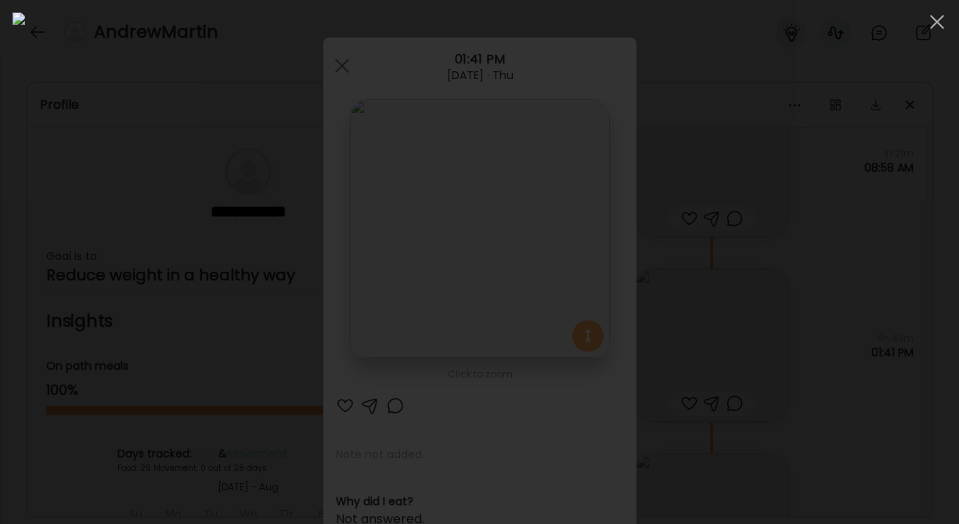
click at [841, 293] on div at bounding box center [480, 262] width 934 height 499
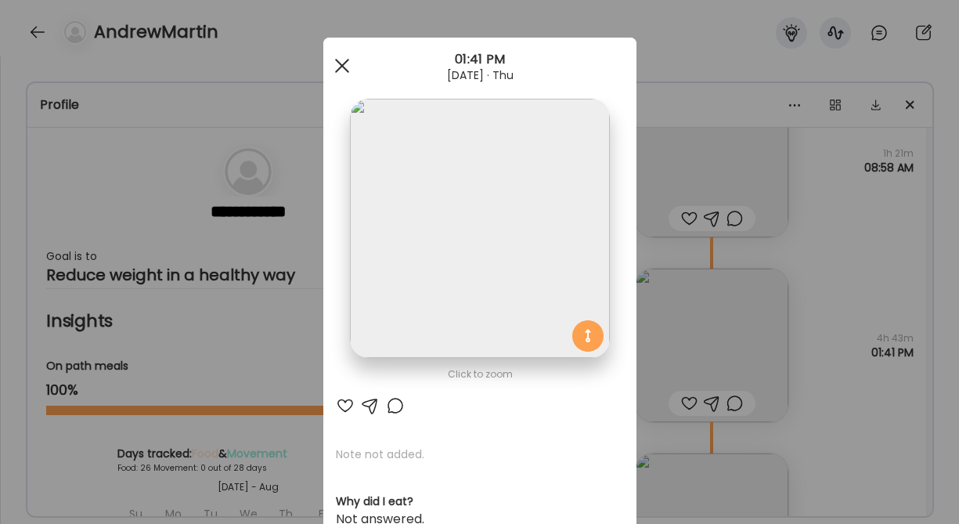
click at [348, 62] on div at bounding box center [341, 65] width 31 height 31
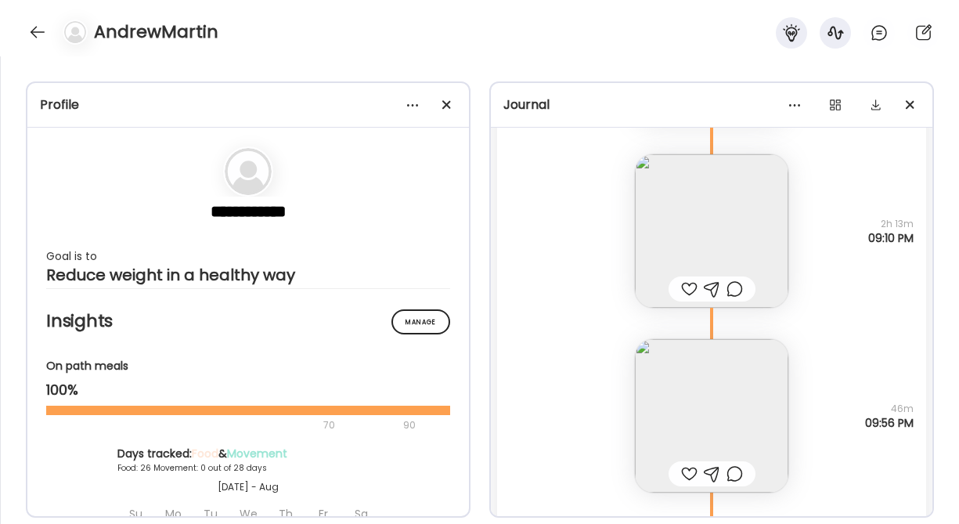
scroll to position [29008, 0]
click at [725, 222] on img at bounding box center [711, 223] width 153 height 153
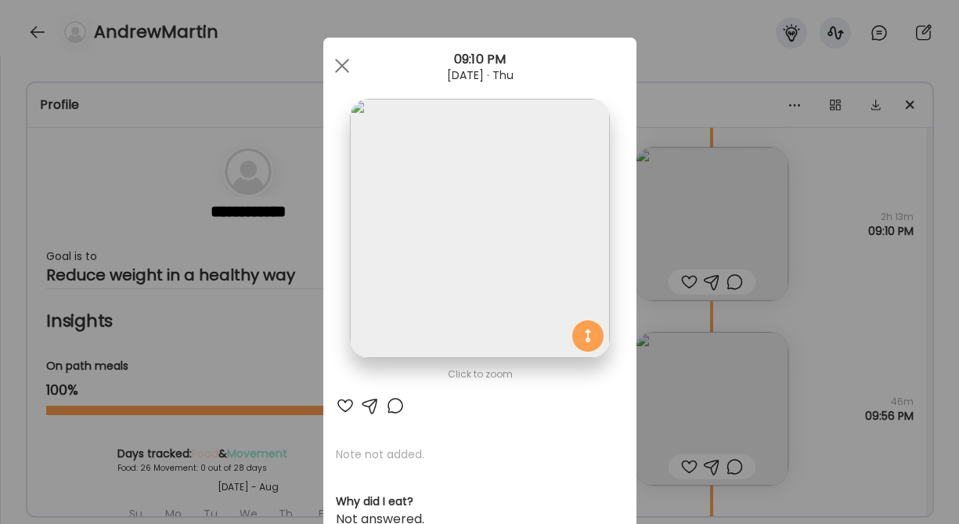
click at [468, 238] on img at bounding box center [479, 228] width 259 height 259
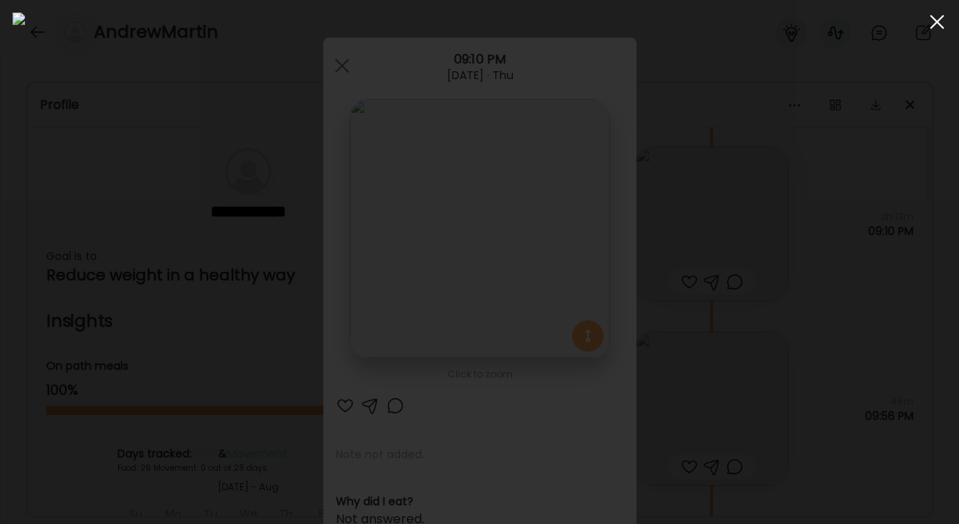
click at [935, 22] on span at bounding box center [937, 22] width 14 height 14
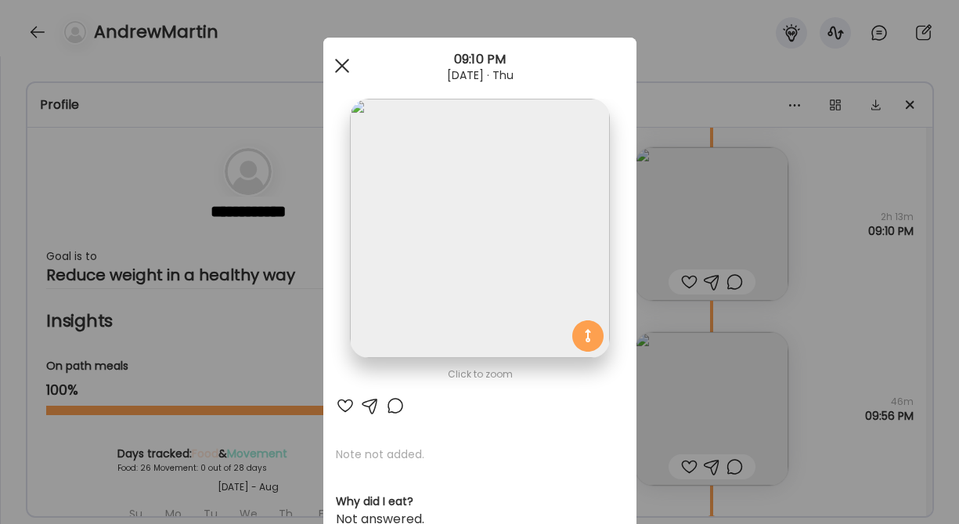
click at [342, 67] on div at bounding box center [341, 65] width 31 height 31
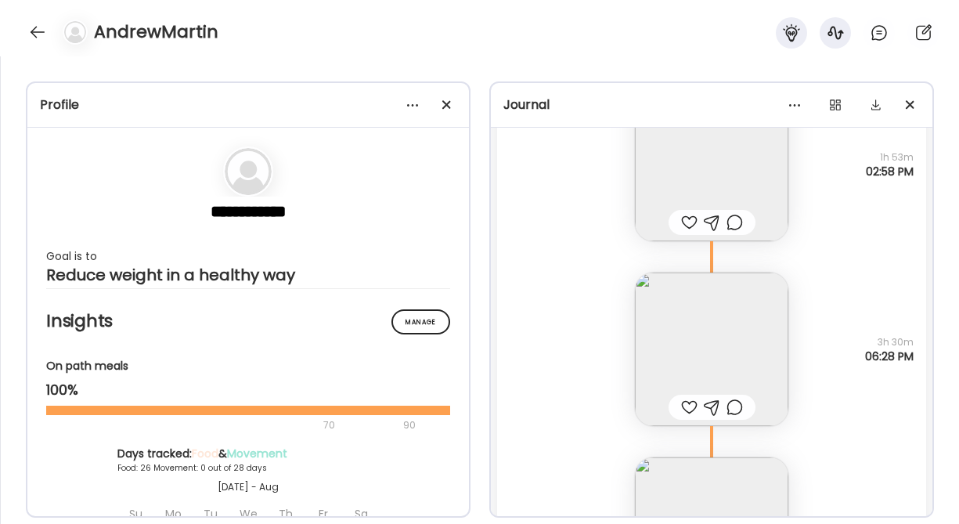
scroll to position [26895, 0]
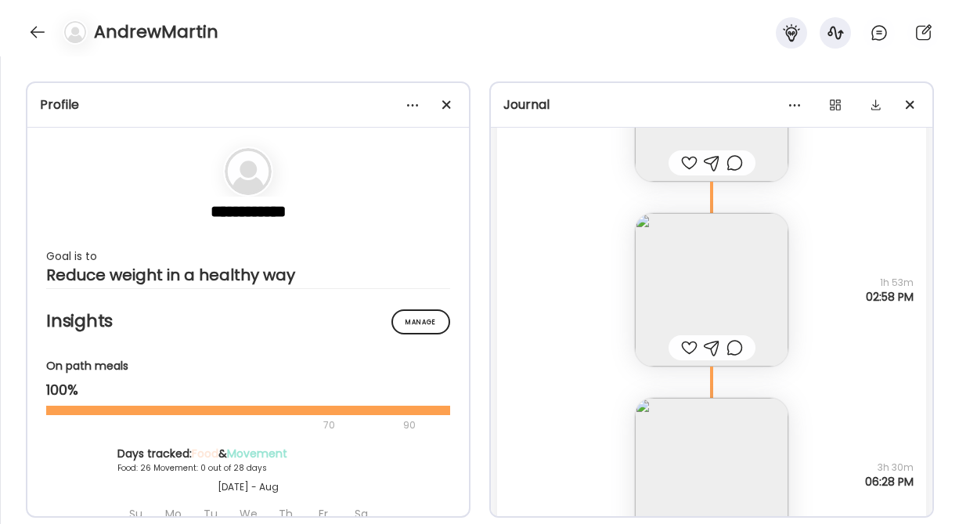
click at [714, 283] on img at bounding box center [711, 289] width 153 height 153
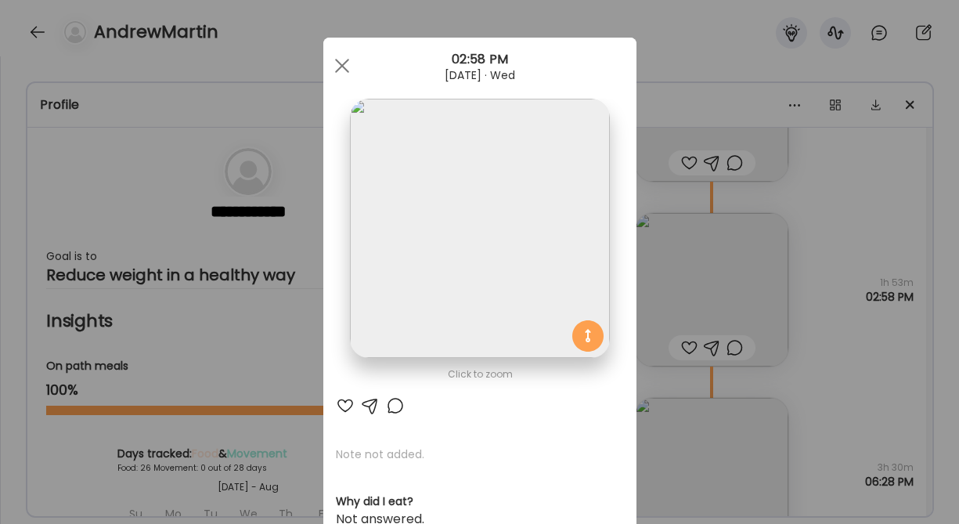
click at [531, 230] on img at bounding box center [479, 228] width 259 height 259
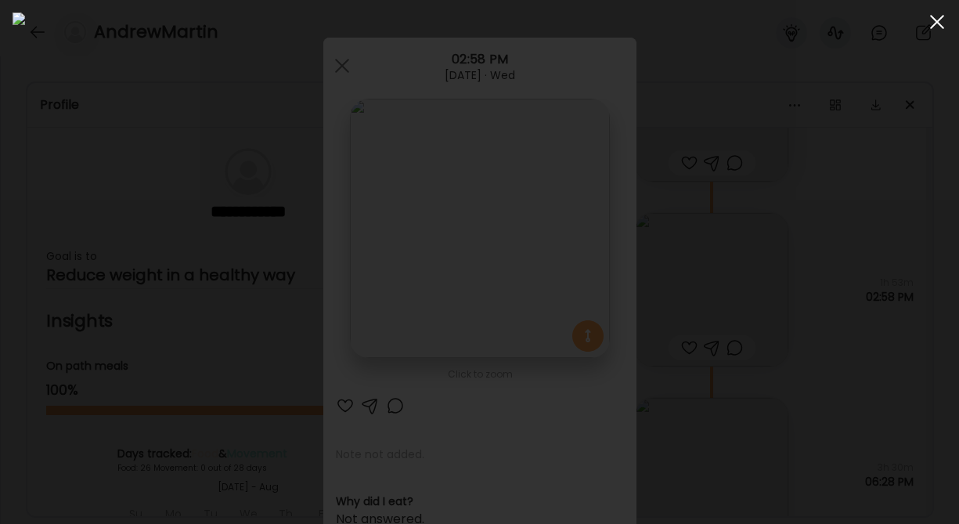
click at [941, 23] on div at bounding box center [936, 21] width 31 height 31
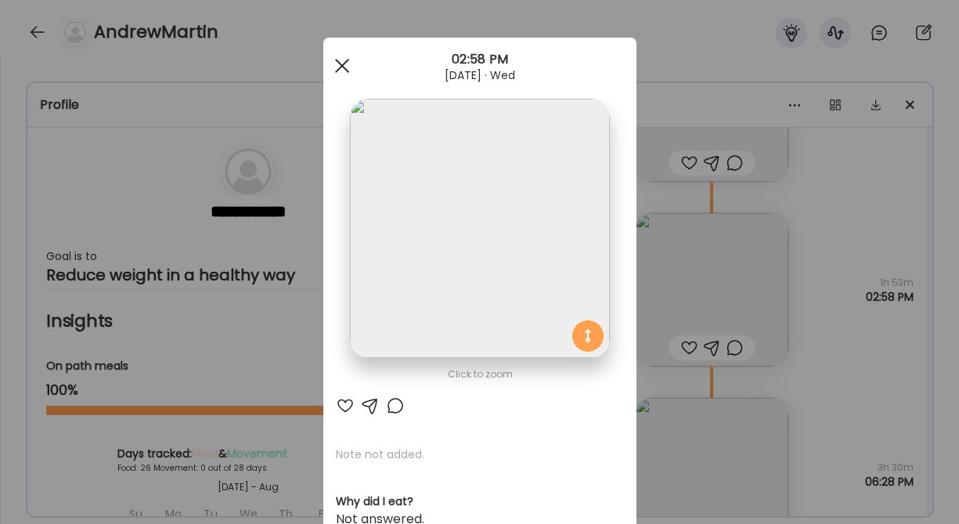
click at [347, 63] on div at bounding box center [341, 65] width 31 height 31
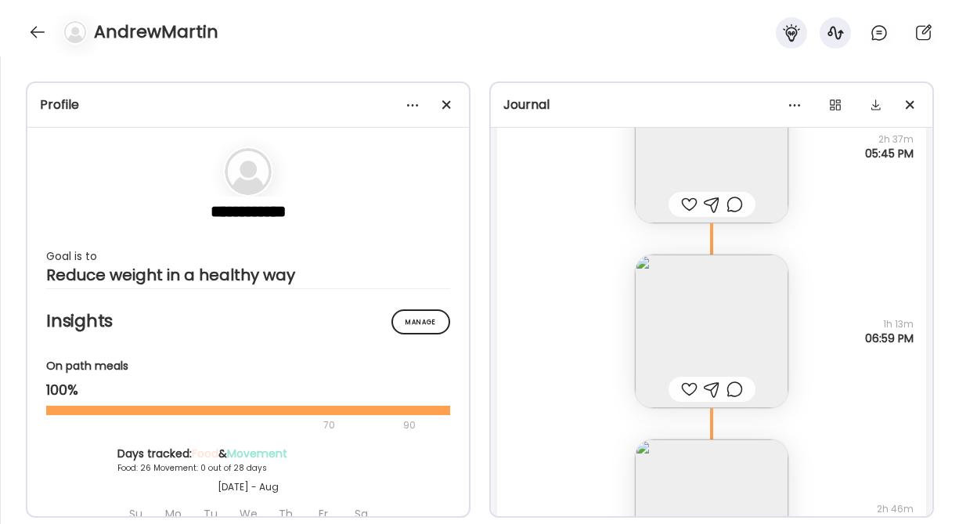
scroll to position [25546, 0]
click at [539, 341] on div "Note not added Questions not answered 1h 13m 06:59 PM" at bounding box center [711, 314] width 429 height 185
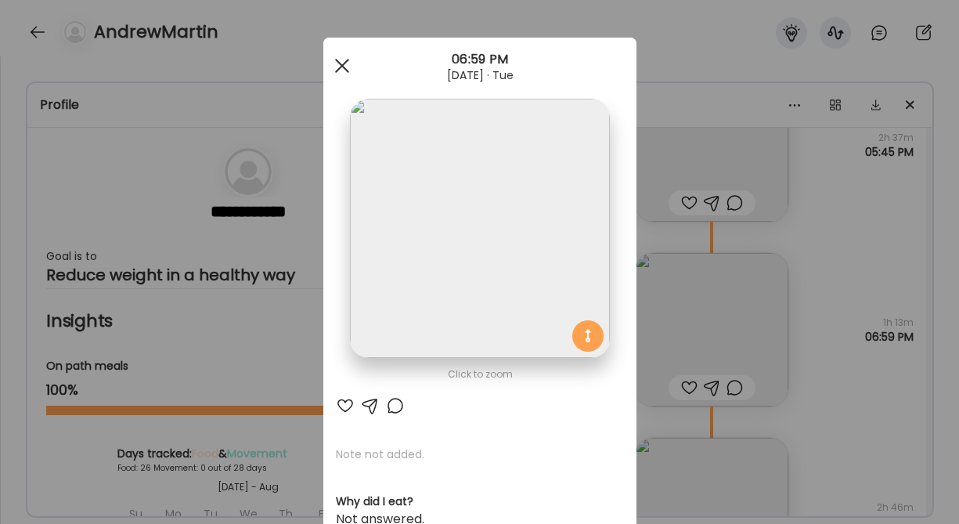
click at [341, 66] on span at bounding box center [341, 66] width 14 height 14
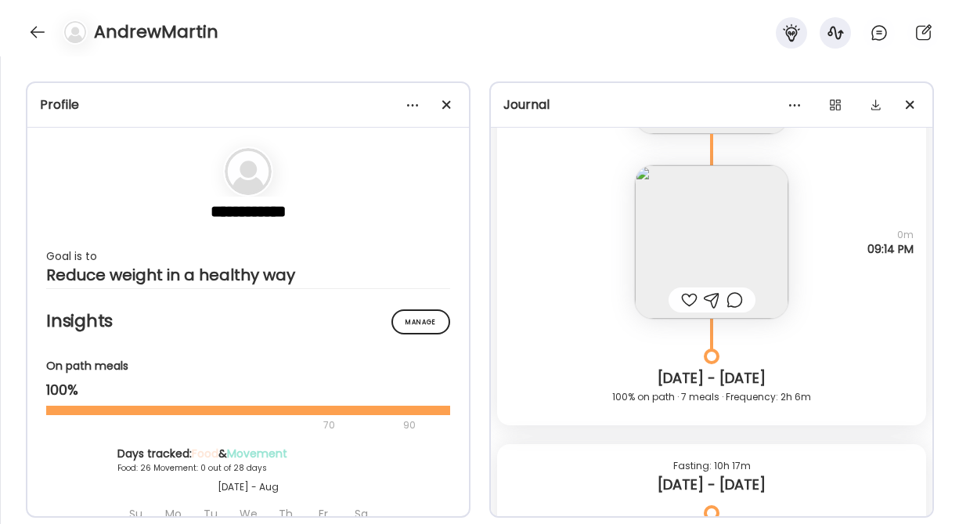
scroll to position [33949, 0]
